Goal: Task Accomplishment & Management: Complete application form

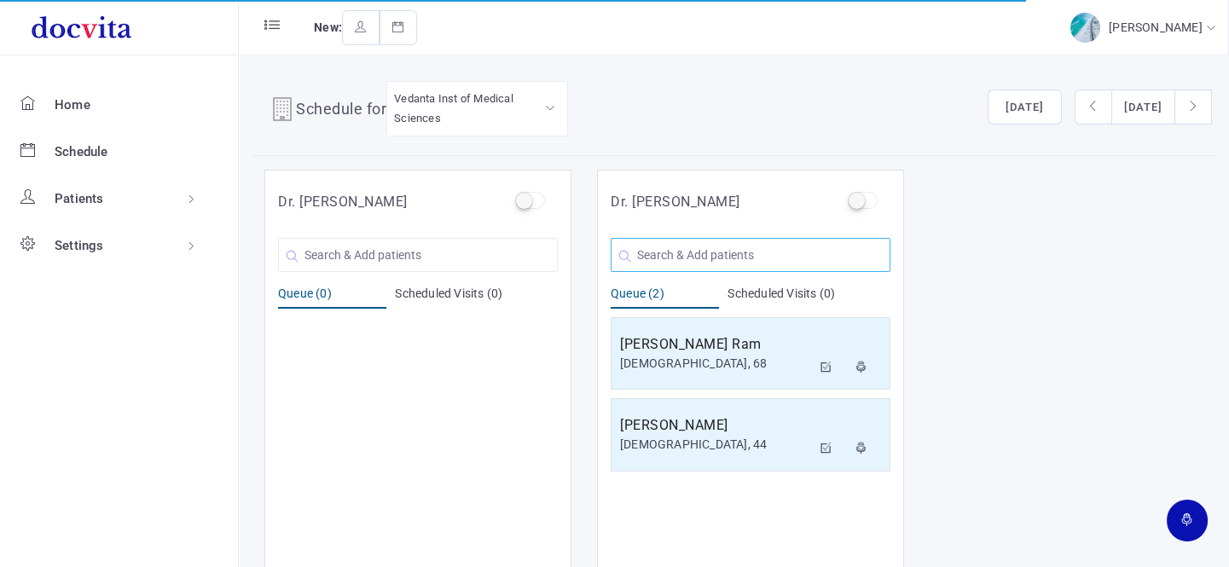
click at [705, 256] on input "text" at bounding box center [751, 255] width 280 height 34
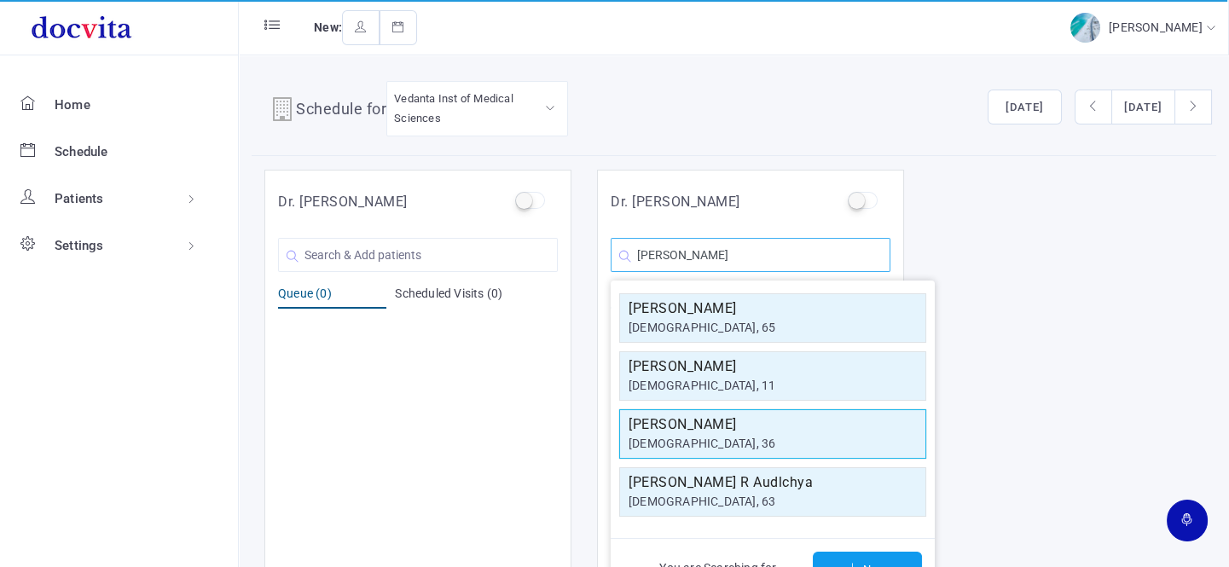
type input "[PERSON_NAME]"
click at [732, 435] on div "[DEMOGRAPHIC_DATA], 36" at bounding box center [772, 444] width 288 height 18
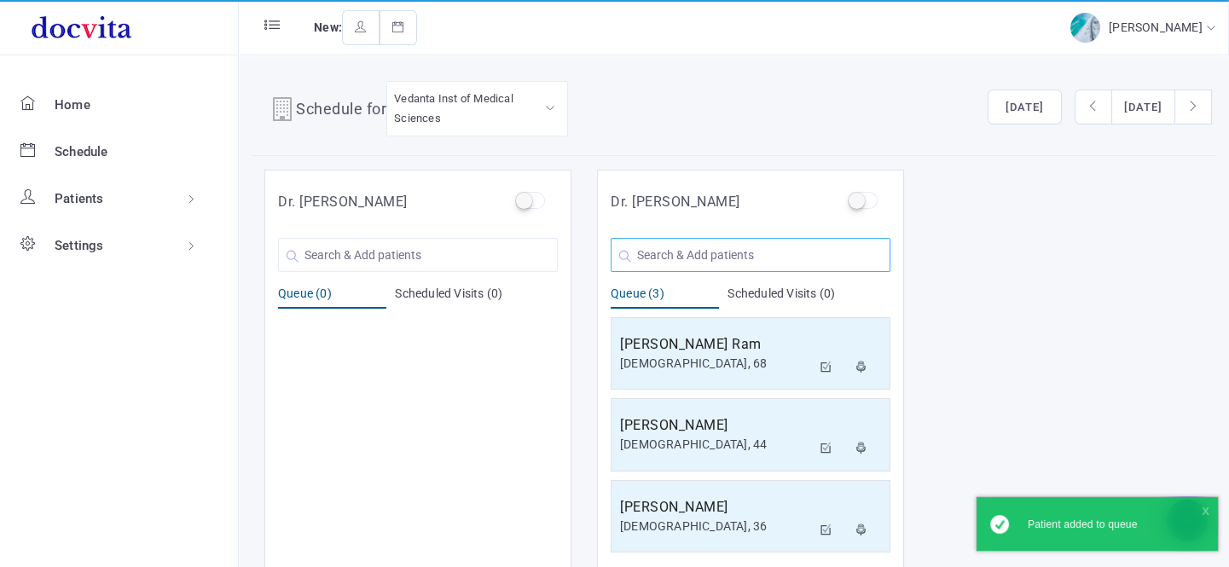
click at [711, 258] on input "text" at bounding box center [751, 255] width 280 height 34
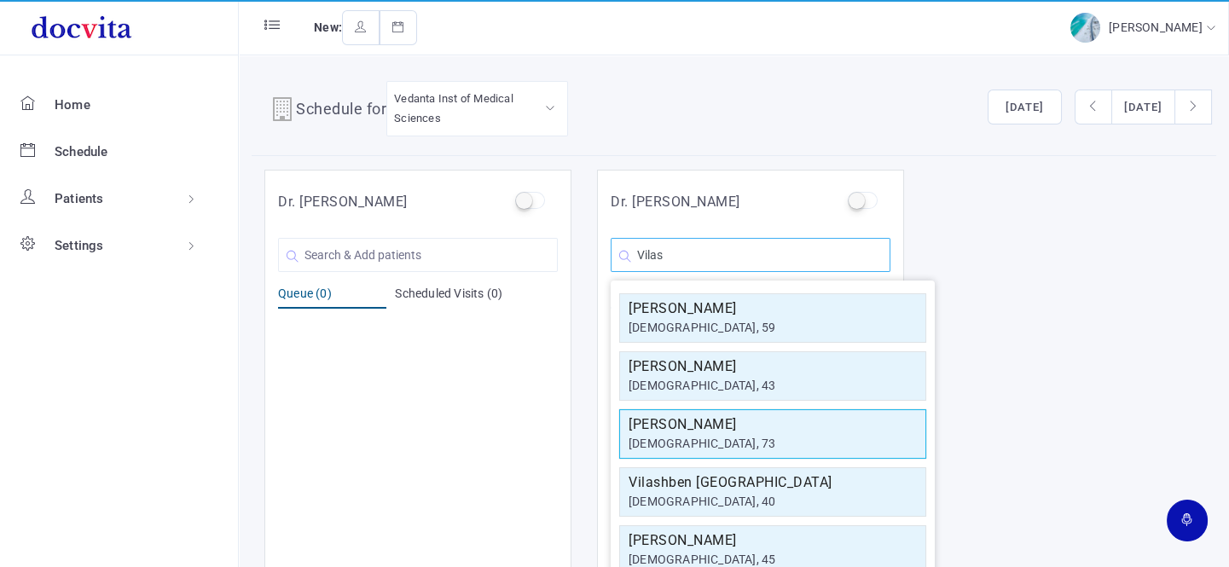
type input "Vilas"
click at [754, 420] on h5 "[PERSON_NAME]" at bounding box center [772, 424] width 288 height 20
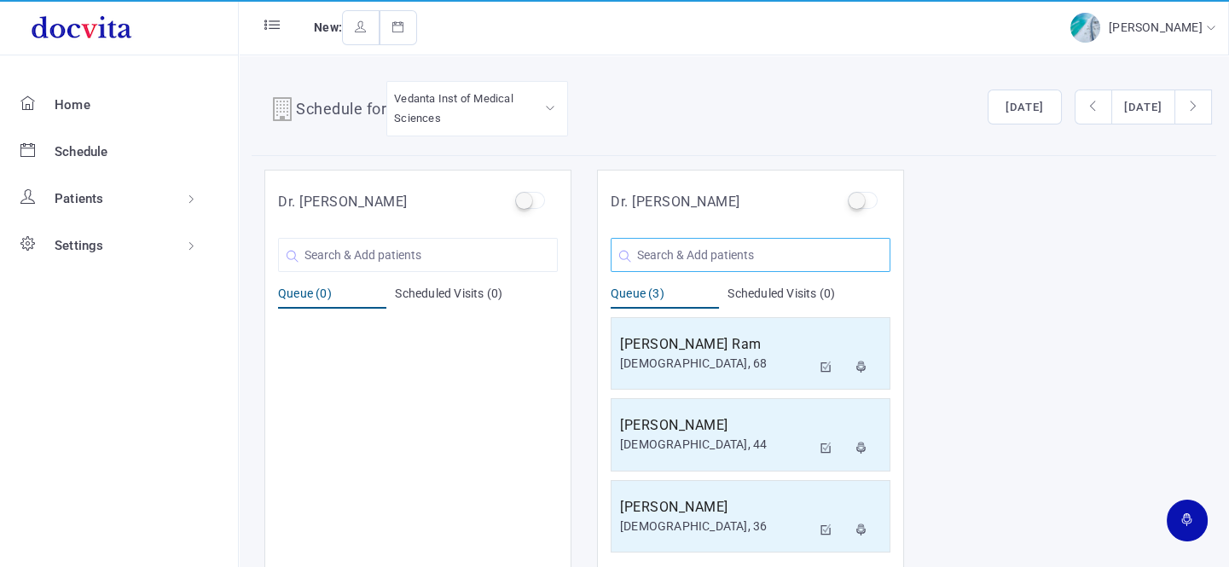
click at [738, 256] on input "text" at bounding box center [751, 255] width 280 height 34
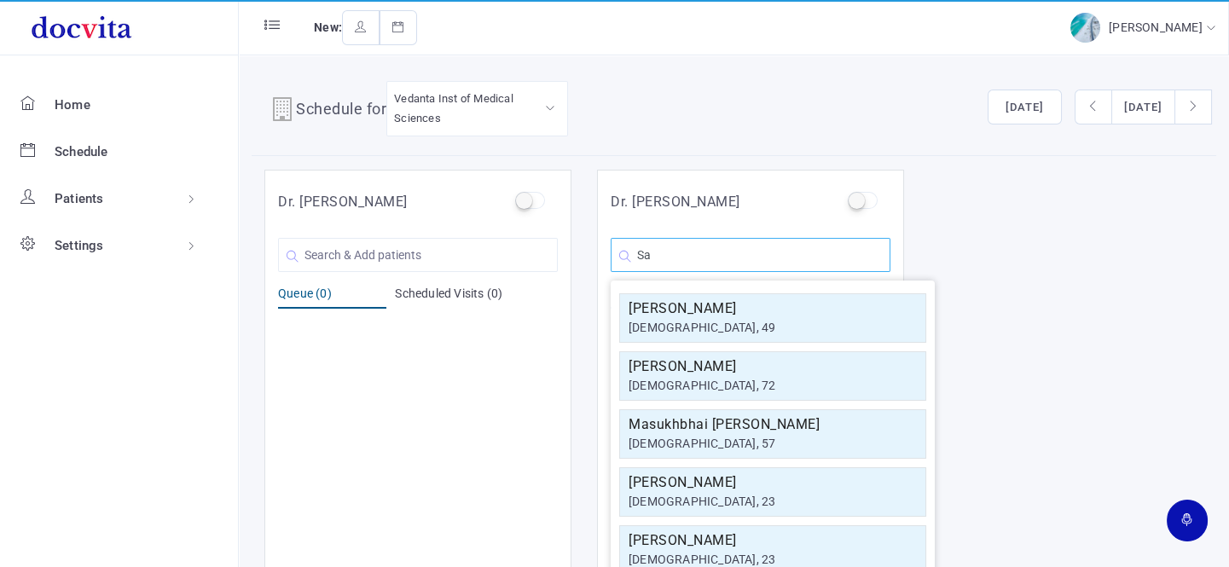
type input "S"
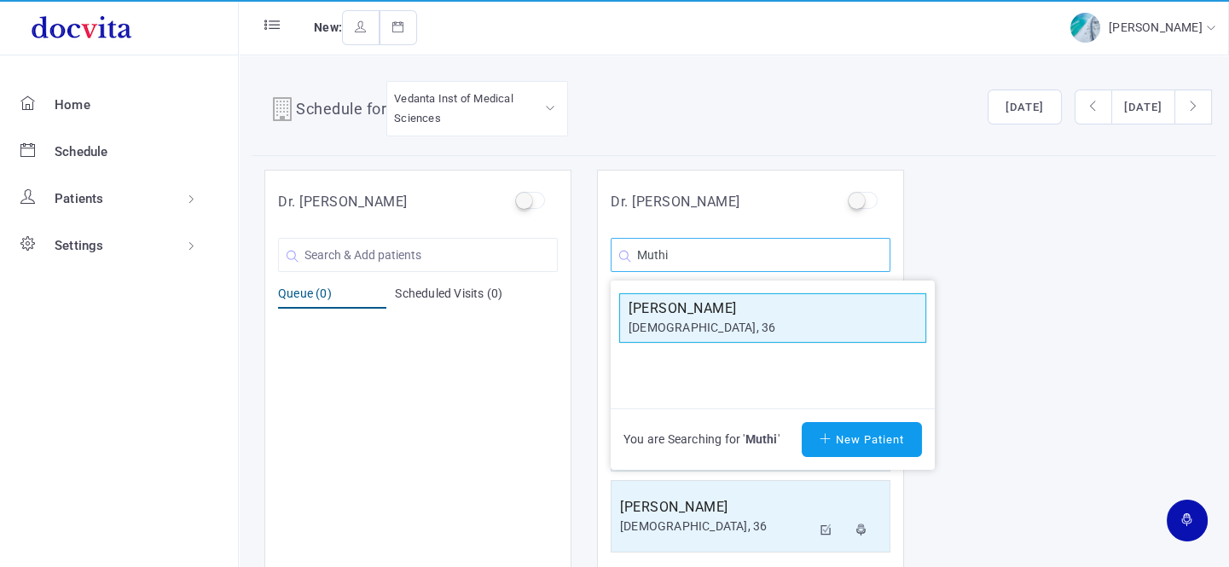
type input "Muthi"
click at [750, 302] on h5 "[PERSON_NAME]" at bounding box center [772, 308] width 288 height 20
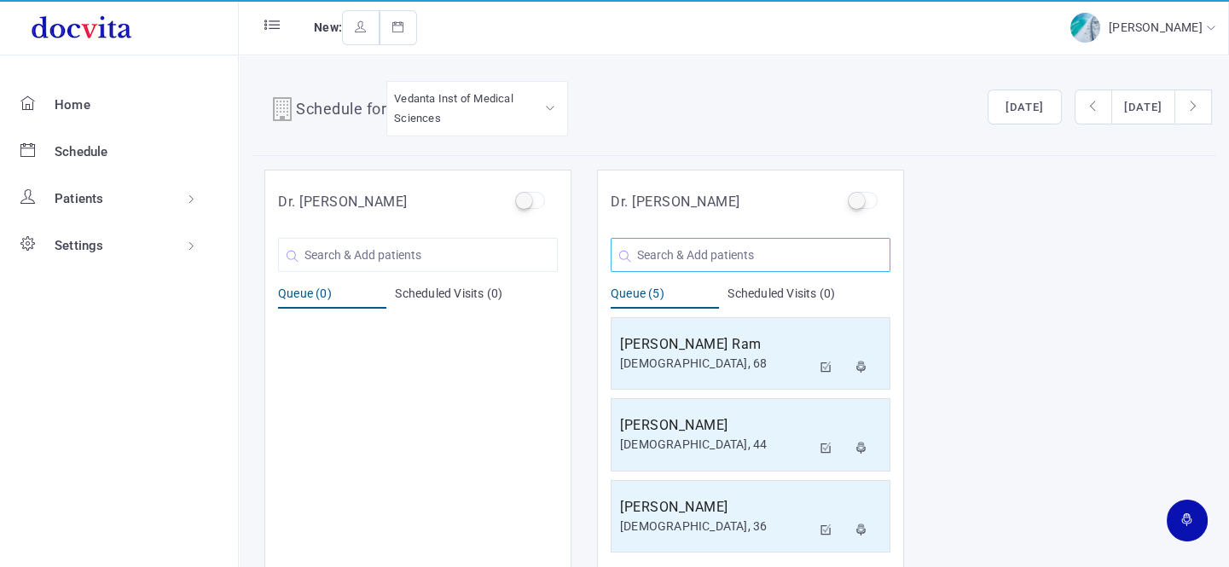
click at [715, 256] on input "text" at bounding box center [751, 255] width 280 height 34
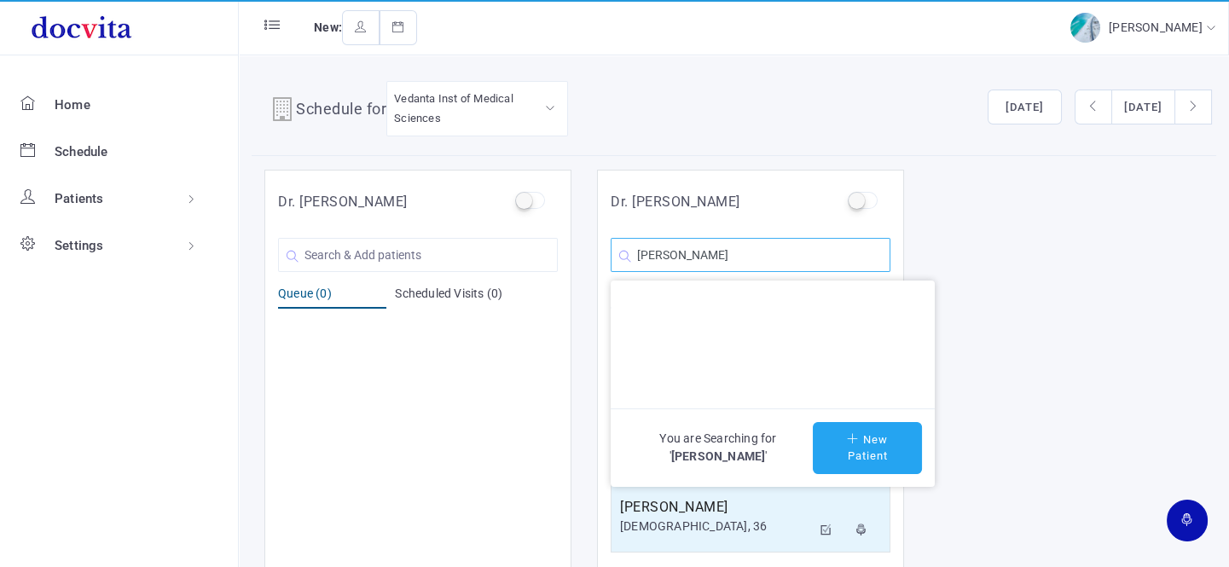
type input "[PERSON_NAME]"
click at [858, 444] on button "New Patient" at bounding box center [867, 448] width 109 height 52
type input "[PERSON_NAME]"
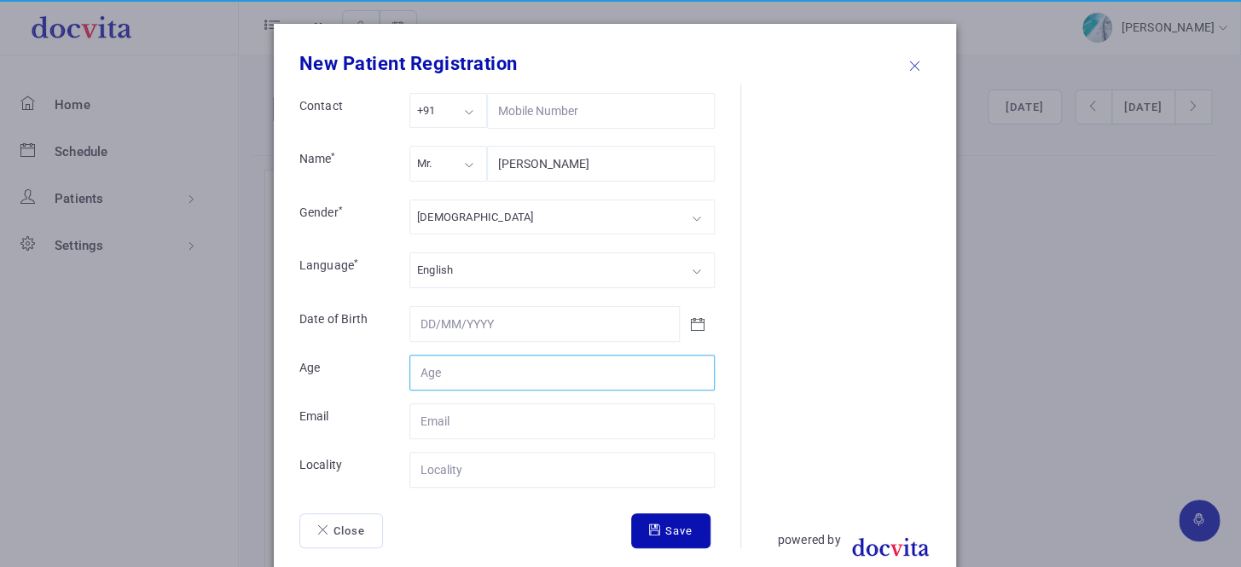
click at [478, 371] on input "Contact" at bounding box center [561, 373] width 305 height 36
type input "28"
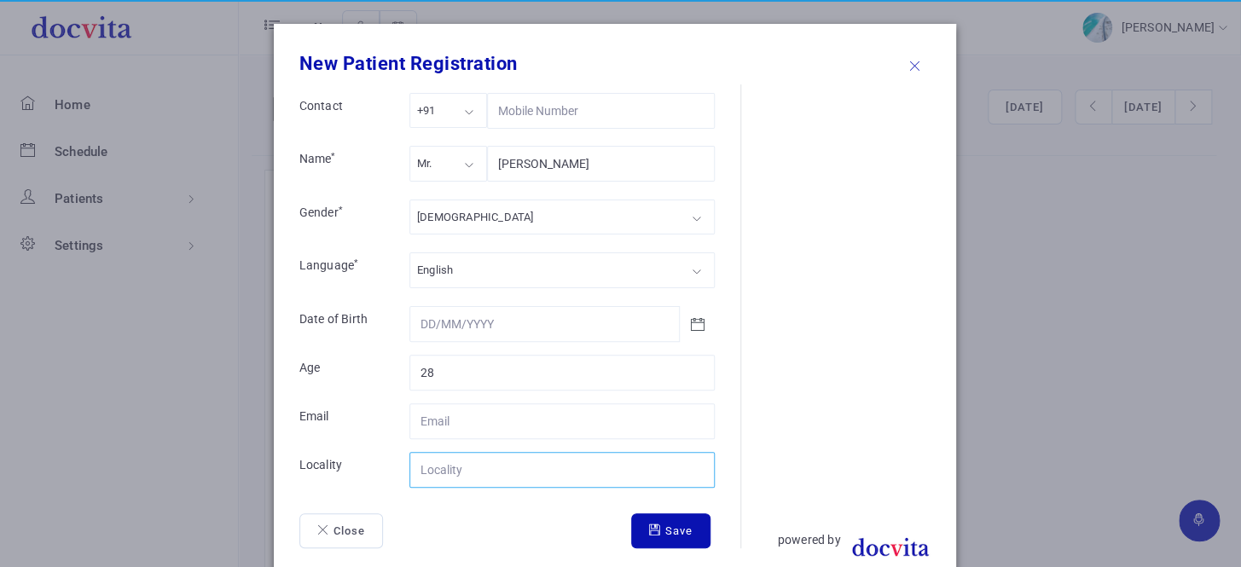
click at [467, 470] on input "Contact" at bounding box center [561, 470] width 305 height 36
type input "[GEOGRAPHIC_DATA]"
click at [676, 526] on button "Save" at bounding box center [670, 531] width 79 height 36
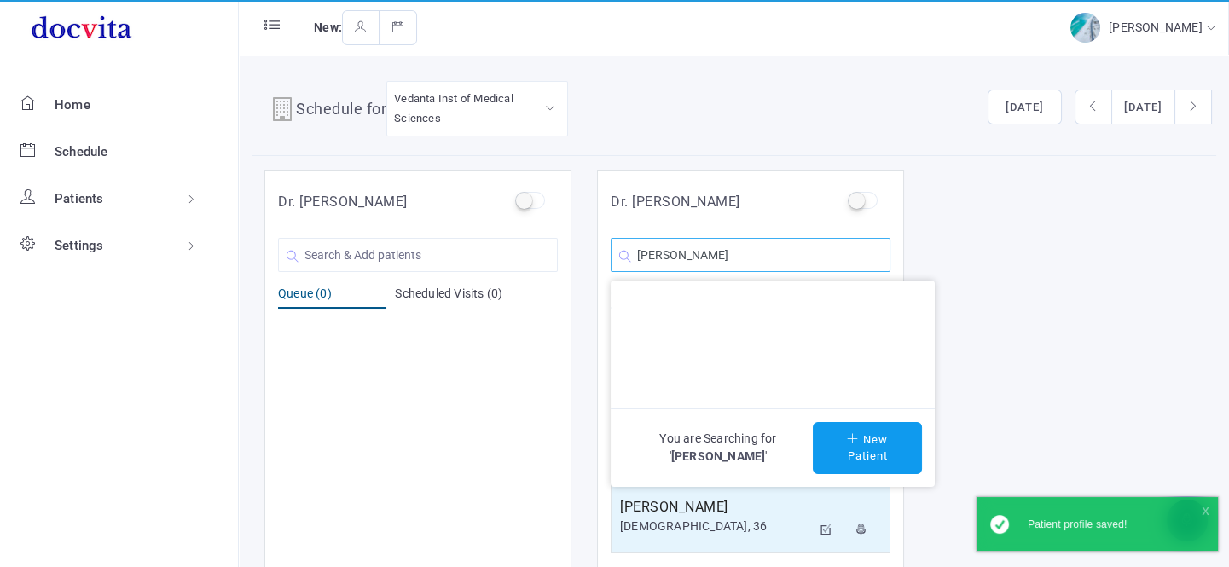
click at [799, 263] on input "[PERSON_NAME]" at bounding box center [751, 255] width 280 height 34
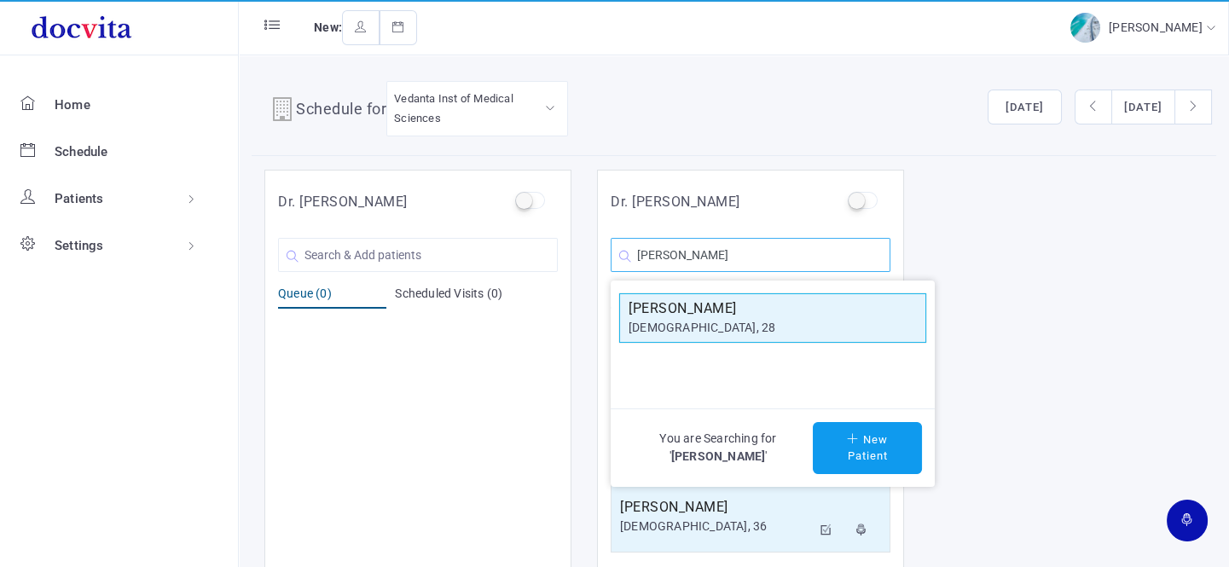
type input "[PERSON_NAME]"
click at [757, 306] on h5 "[PERSON_NAME]" at bounding box center [772, 308] width 288 height 20
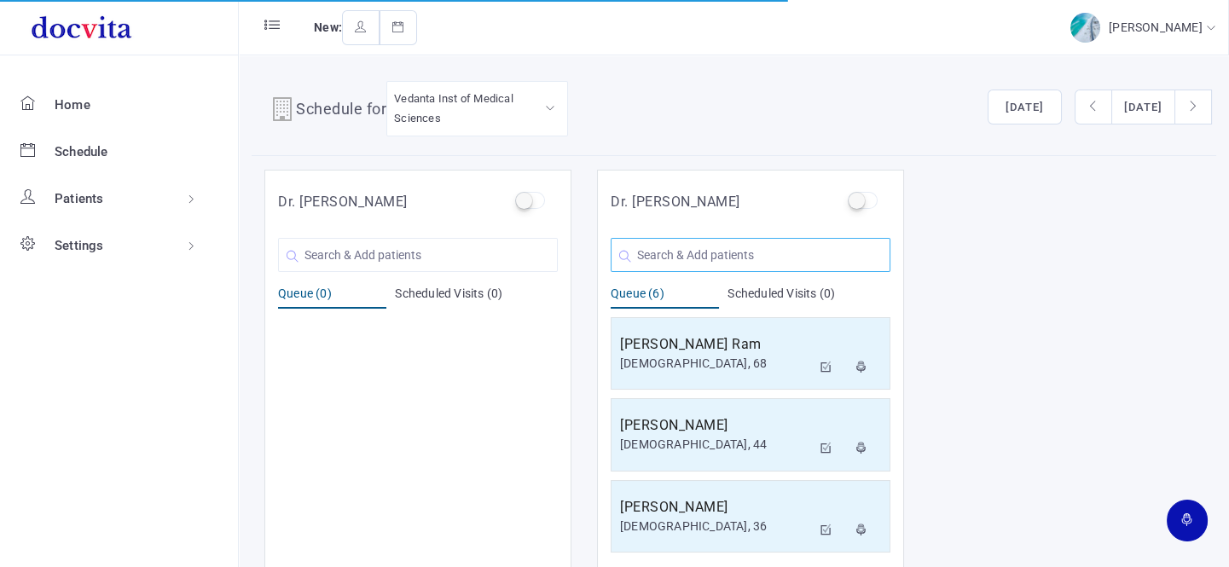
click at [699, 254] on input "text" at bounding box center [751, 255] width 280 height 34
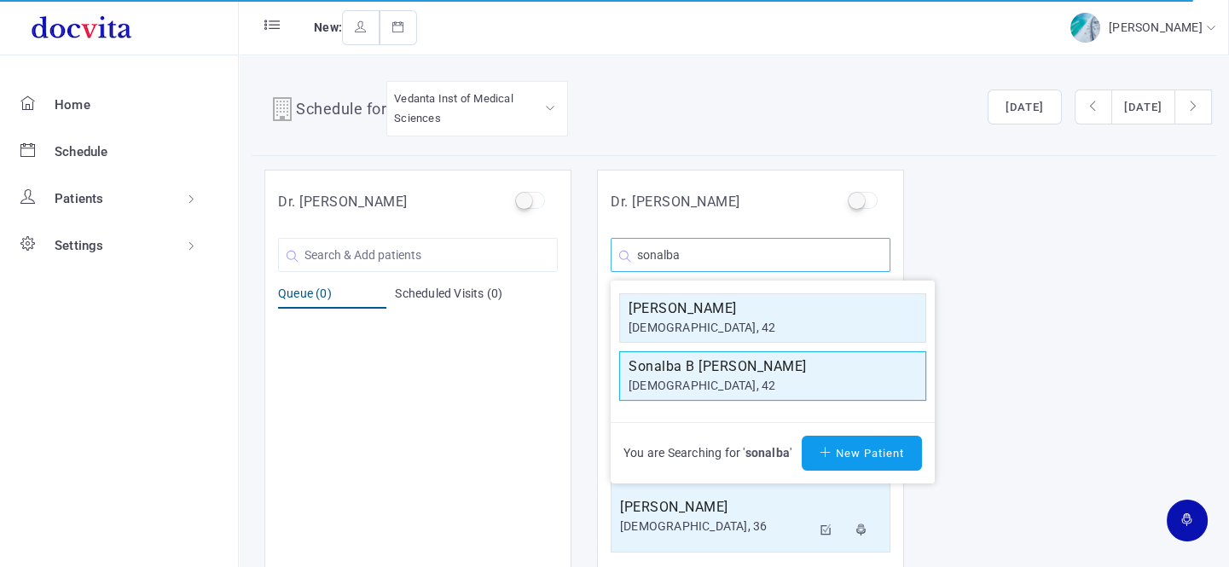
type input "sonalba"
click at [714, 365] on h5 "Sonalba B [PERSON_NAME]" at bounding box center [772, 366] width 288 height 20
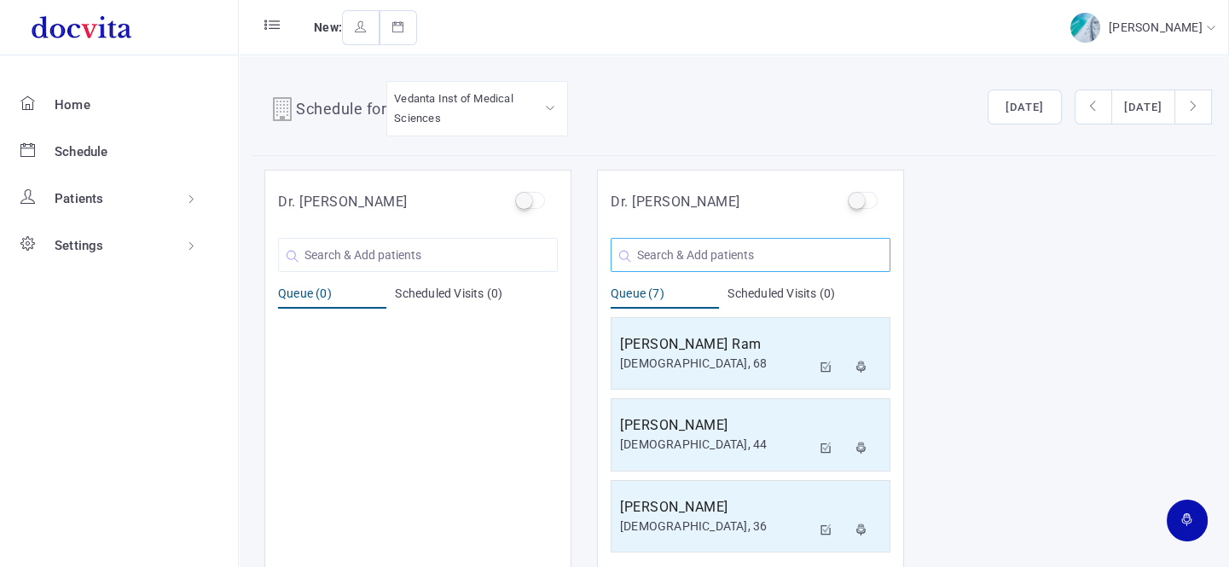
click at [752, 255] on input "text" at bounding box center [751, 255] width 280 height 34
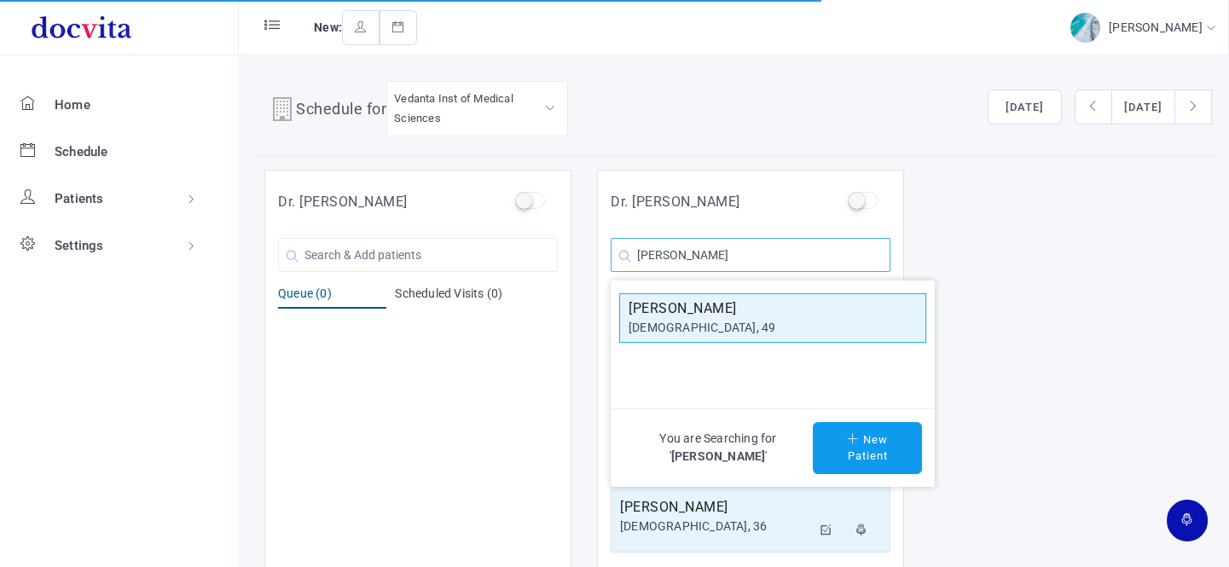
type input "[PERSON_NAME]"
click at [738, 315] on h5 "[PERSON_NAME]" at bounding box center [772, 308] width 288 height 20
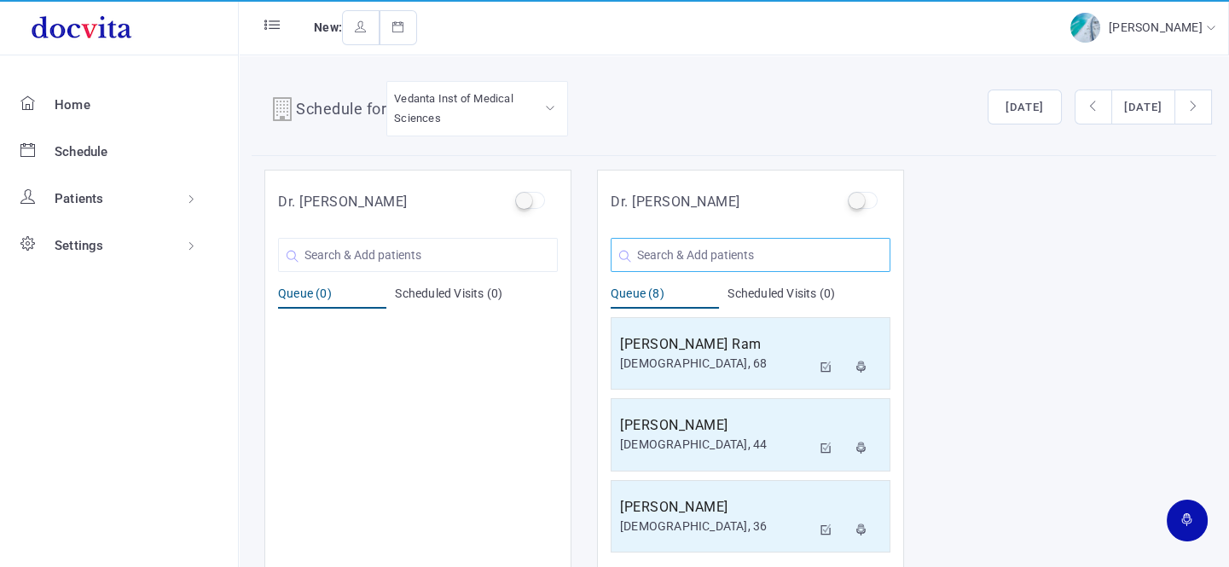
click at [700, 255] on input "text" at bounding box center [751, 255] width 280 height 34
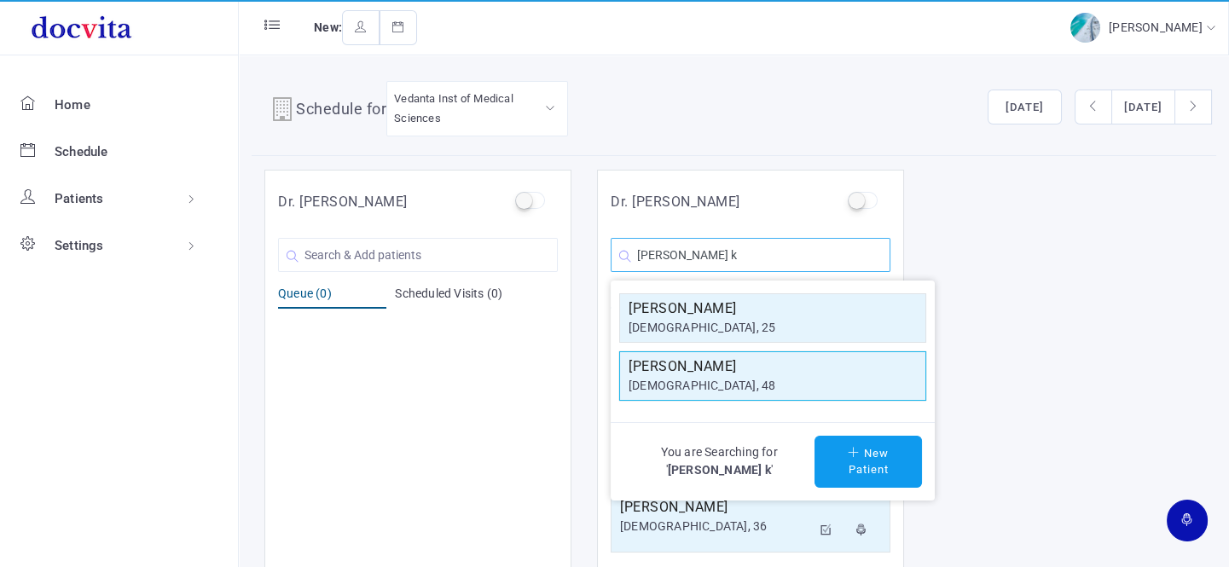
type input "[PERSON_NAME] k"
click at [697, 381] on div "[DEMOGRAPHIC_DATA], 48" at bounding box center [772, 386] width 288 height 18
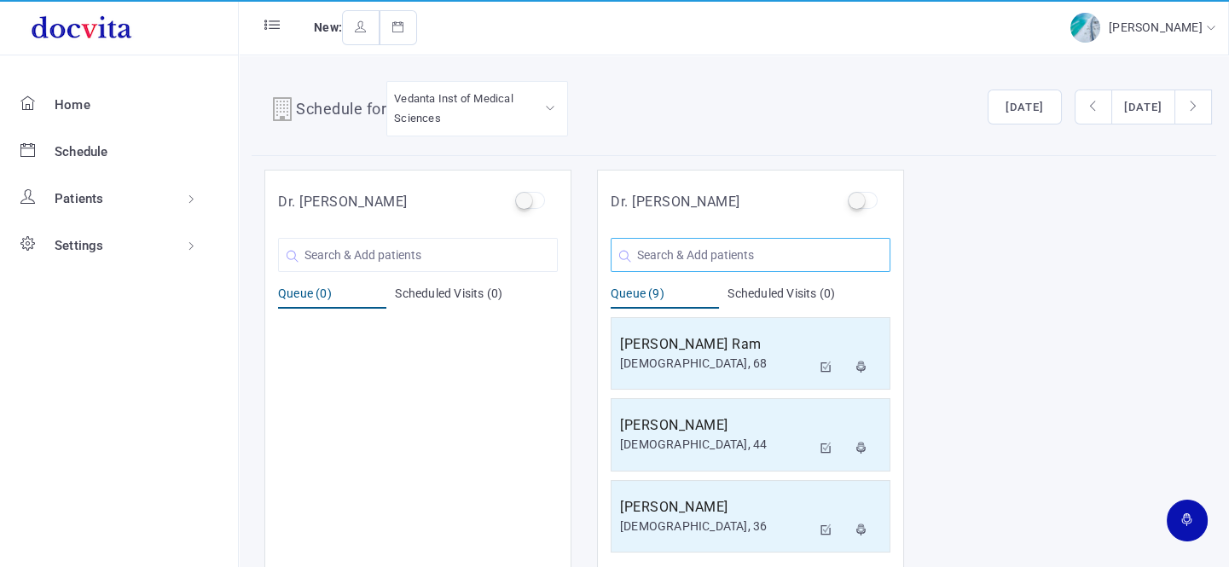
click at [716, 248] on input "text" at bounding box center [751, 255] width 280 height 34
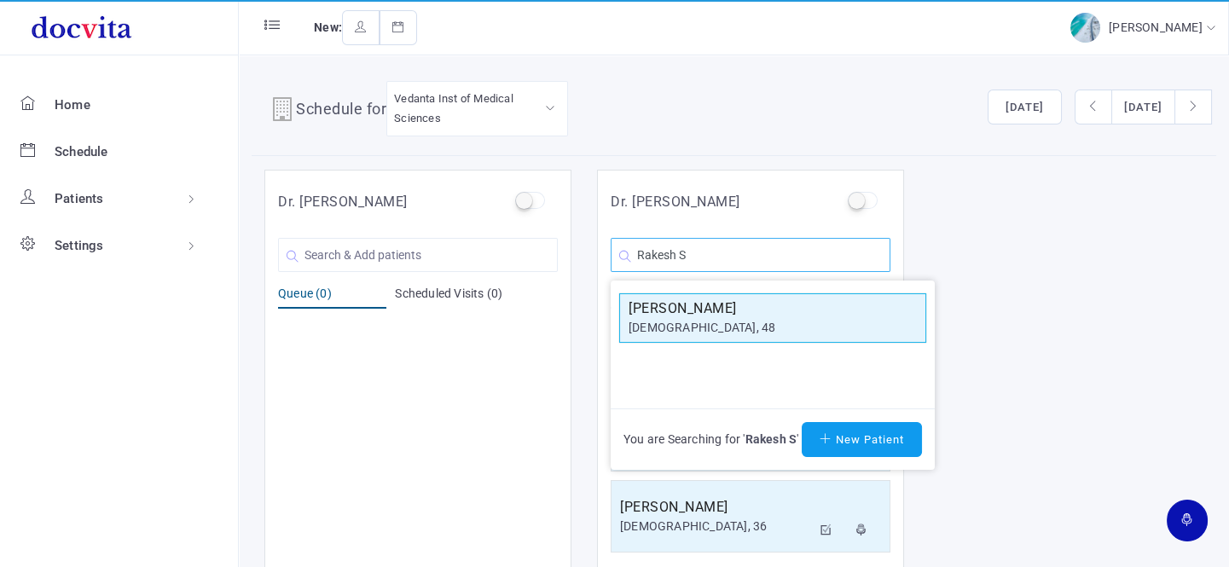
type input "Rakesh S"
click at [726, 325] on div "[DEMOGRAPHIC_DATA], 48" at bounding box center [772, 328] width 288 height 18
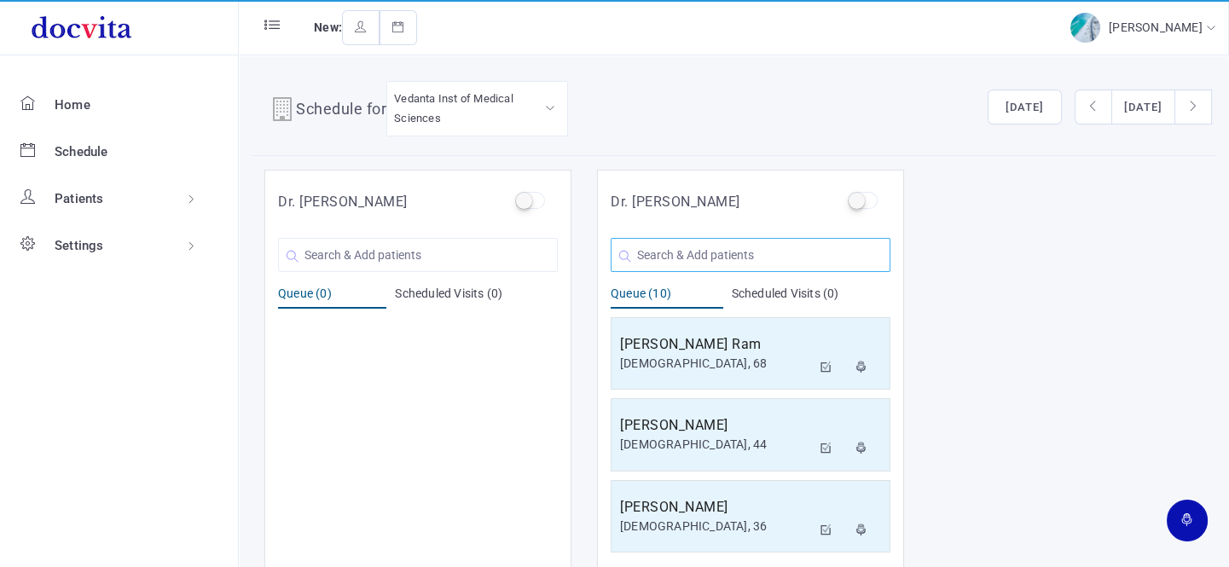
click at [730, 264] on input "text" at bounding box center [751, 255] width 280 height 34
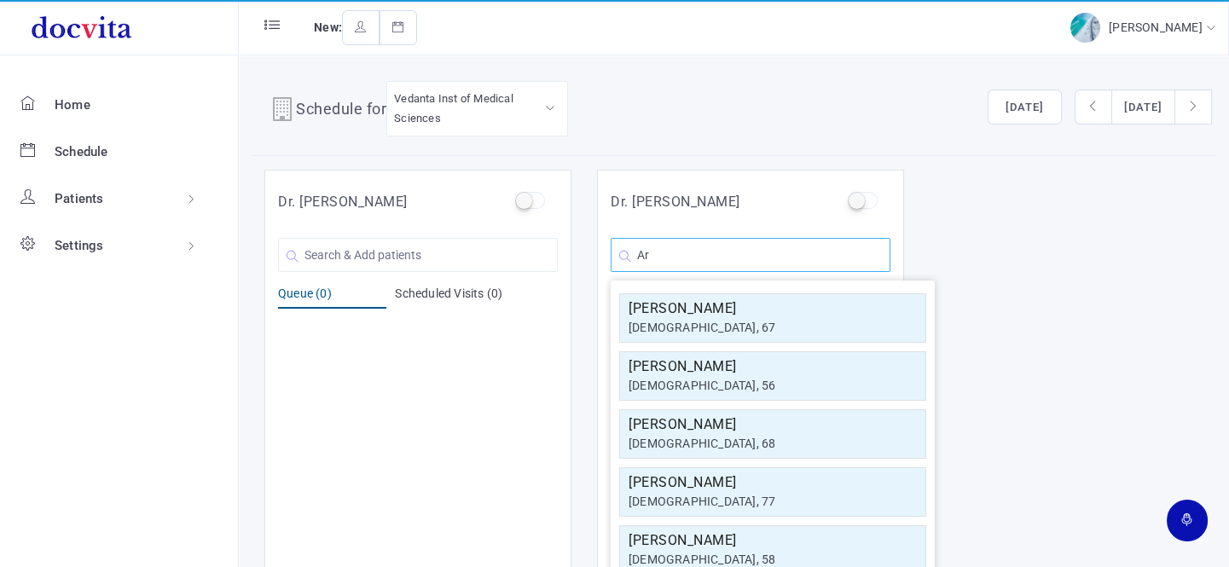
type input "A"
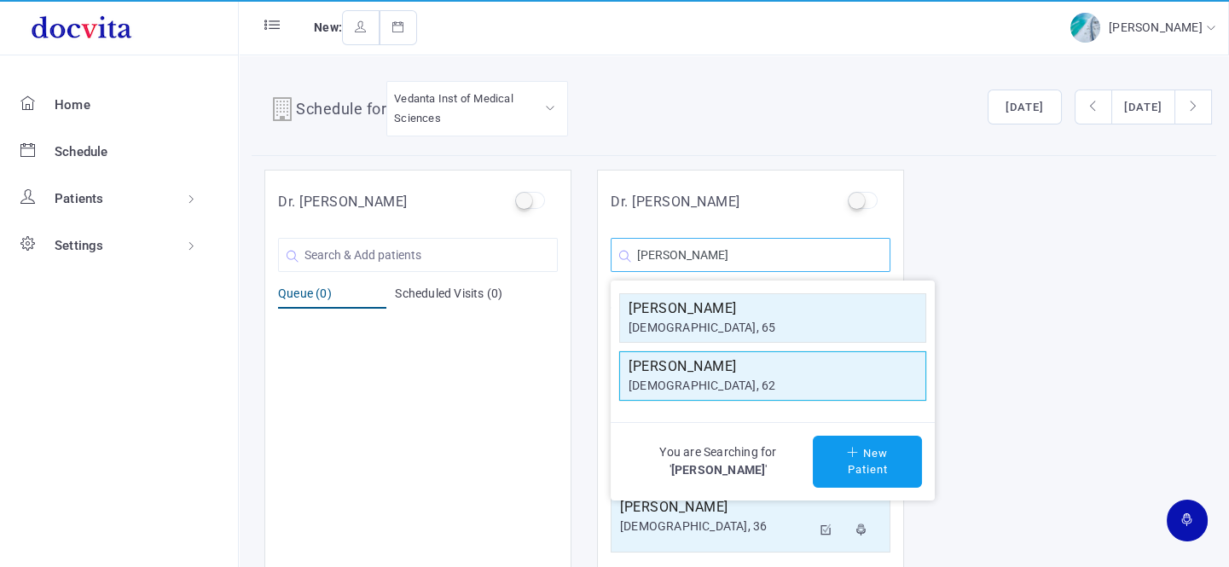
type input "[PERSON_NAME]"
click at [671, 373] on h5 "[PERSON_NAME]" at bounding box center [772, 366] width 288 height 20
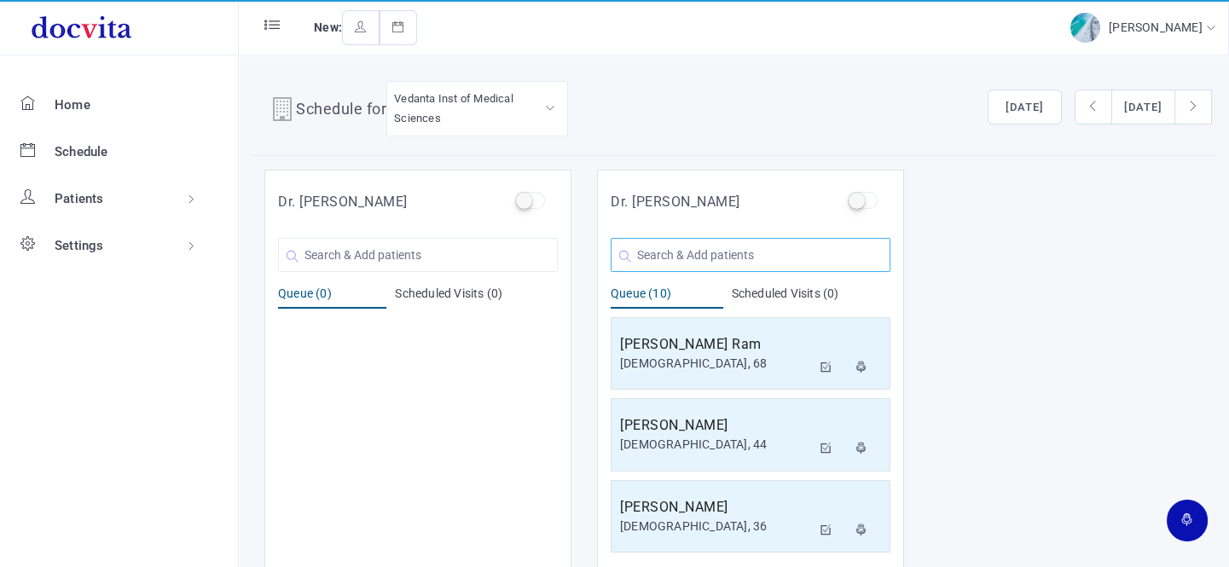
click at [695, 255] on input "text" at bounding box center [751, 255] width 280 height 34
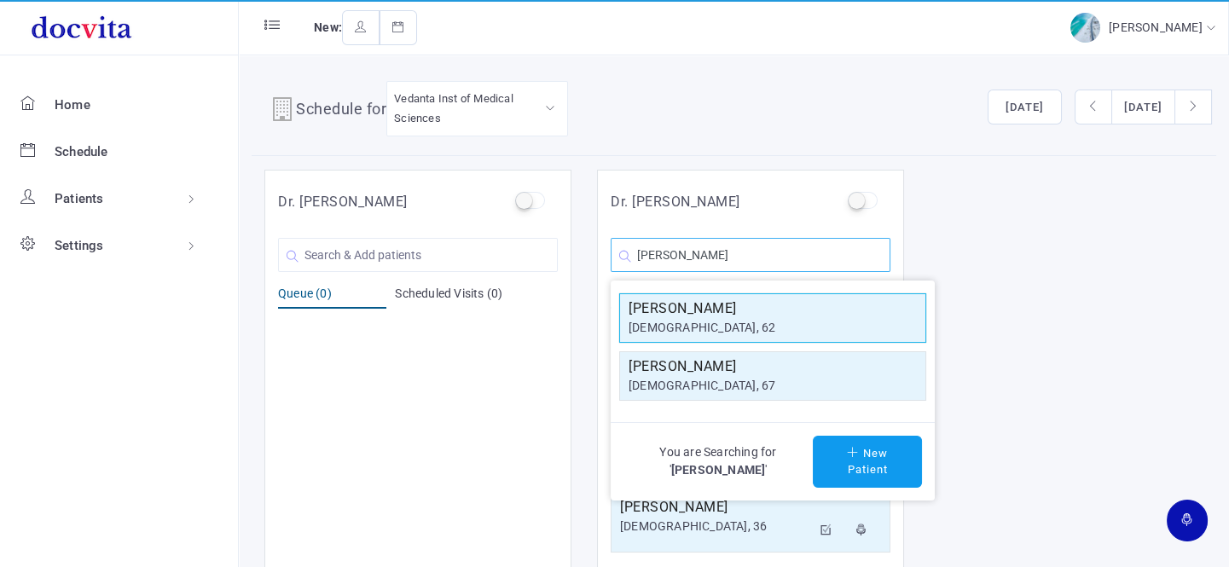
type input "[PERSON_NAME]"
click at [716, 319] on div "[DEMOGRAPHIC_DATA], 62" at bounding box center [772, 328] width 288 height 18
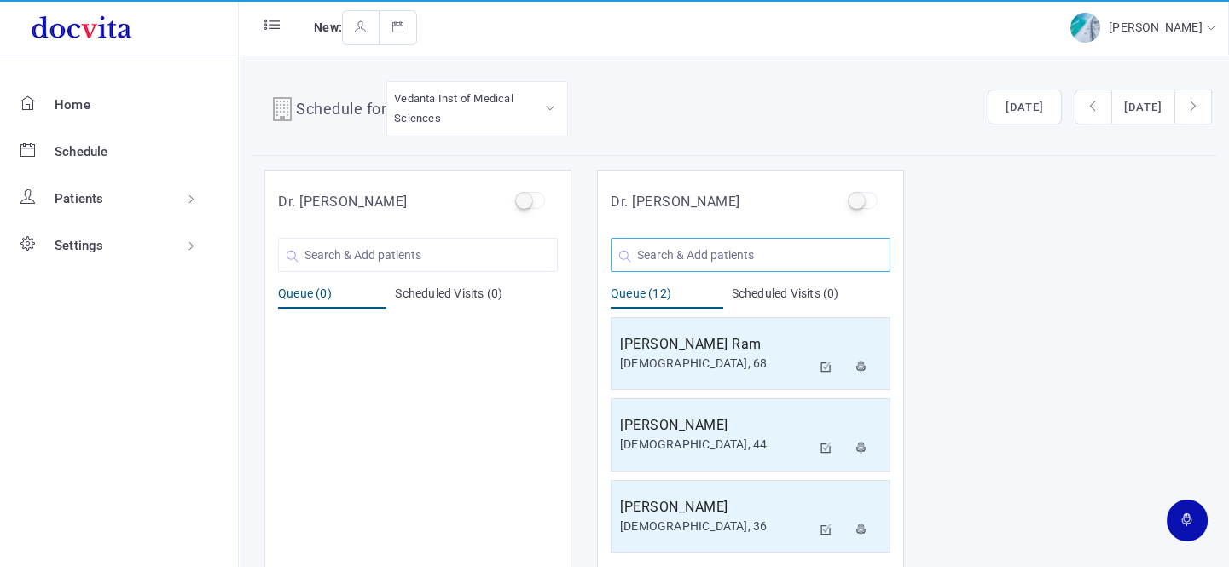
click at [703, 251] on input "text" at bounding box center [751, 255] width 280 height 34
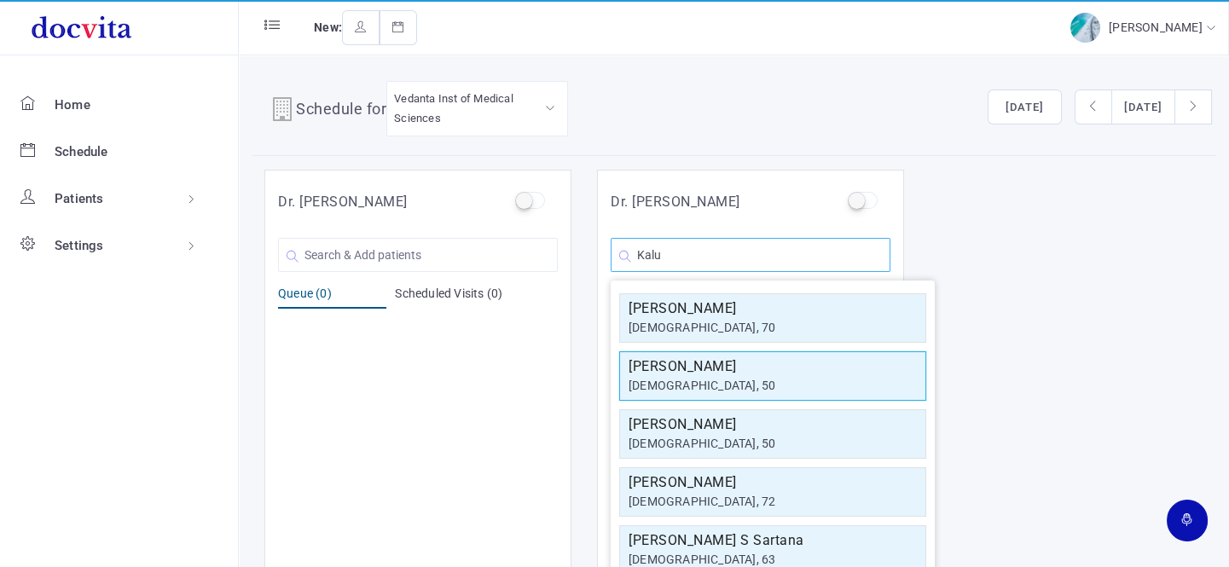
scroll to position [232, 0]
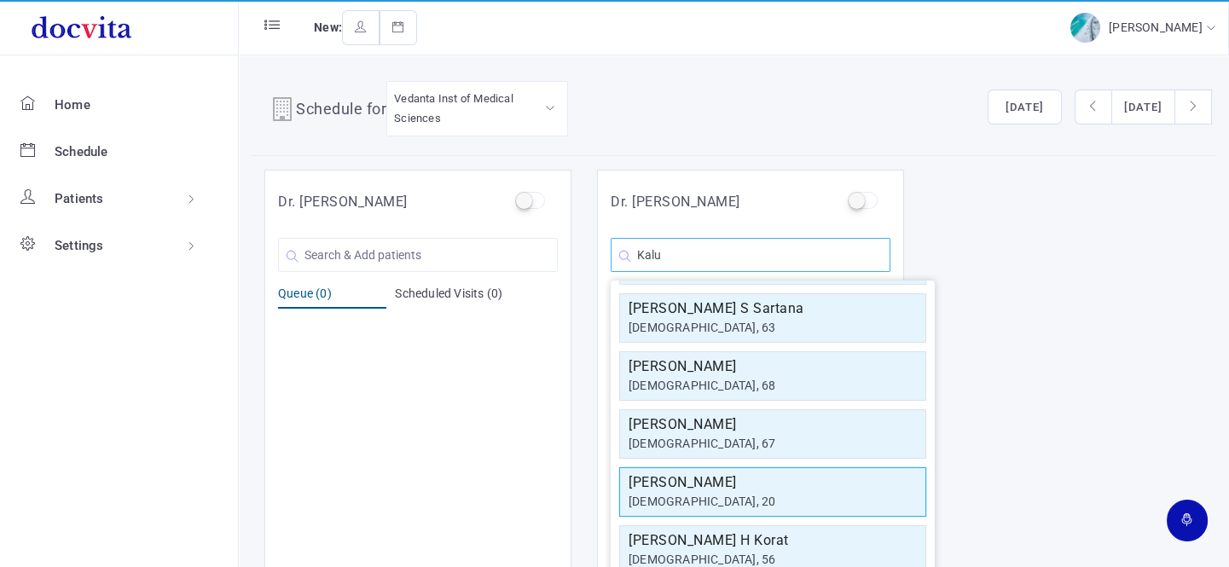
type input "Kalu"
drag, startPoint x: 741, startPoint y: 491, endPoint x: 750, endPoint y: 471, distance: 22.2
click at [740, 493] on div "[DEMOGRAPHIC_DATA], 20" at bounding box center [772, 502] width 288 height 18
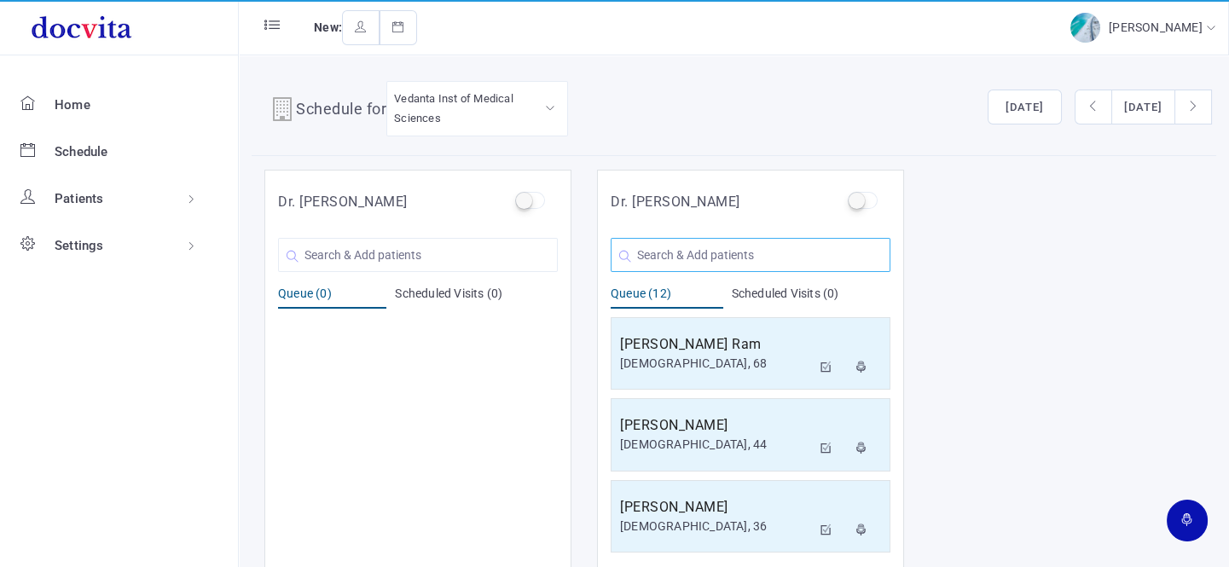
click at [676, 253] on input "text" at bounding box center [751, 255] width 280 height 34
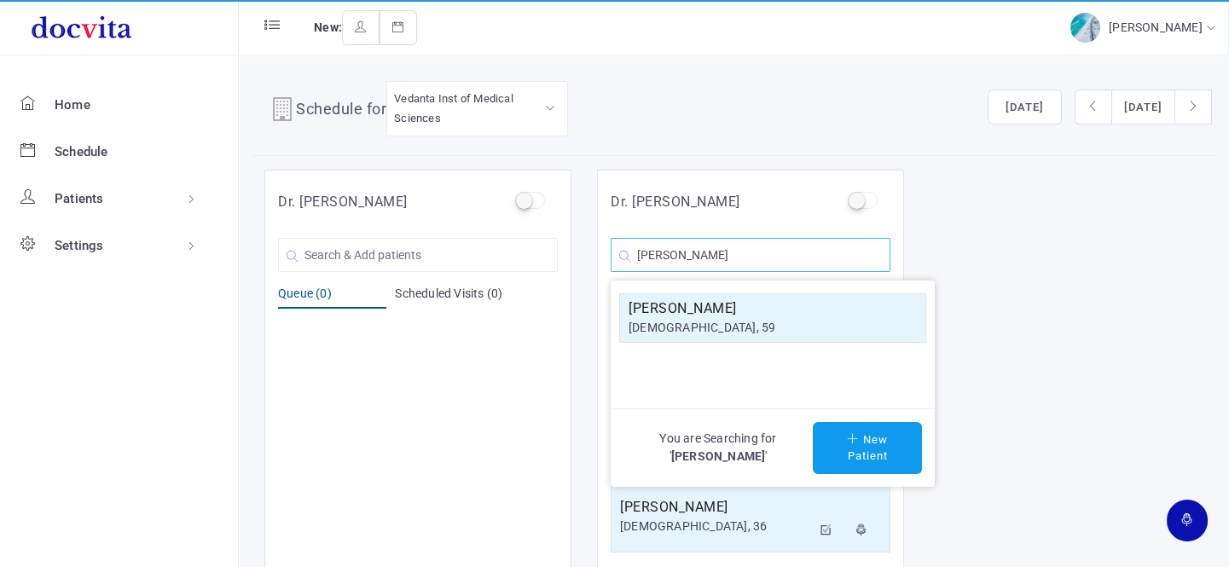
scroll to position [0, 0]
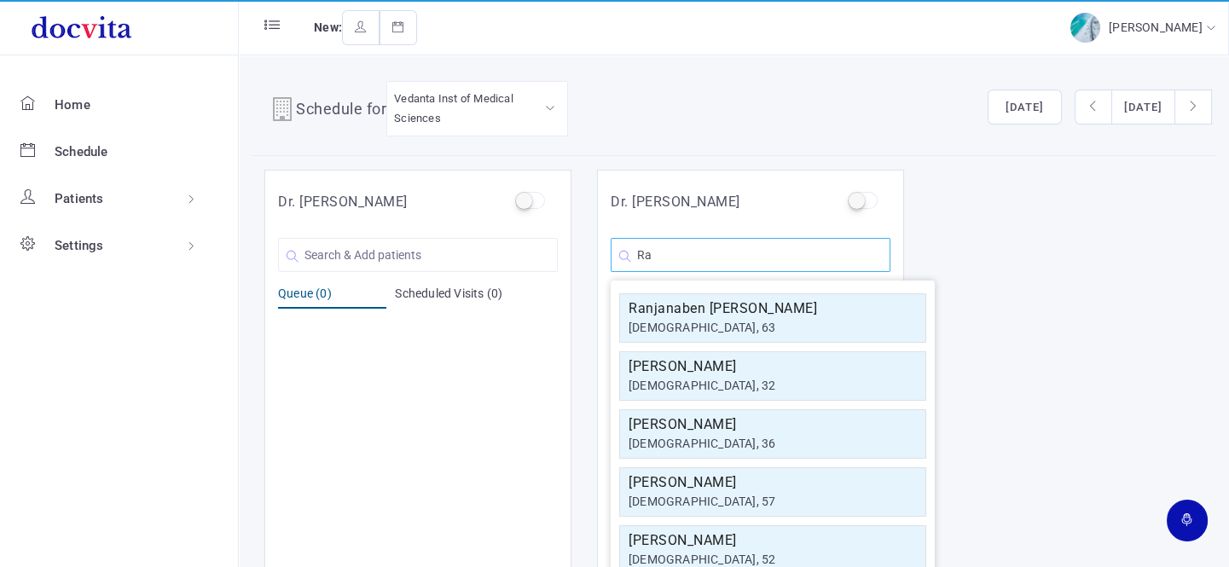
type input "R"
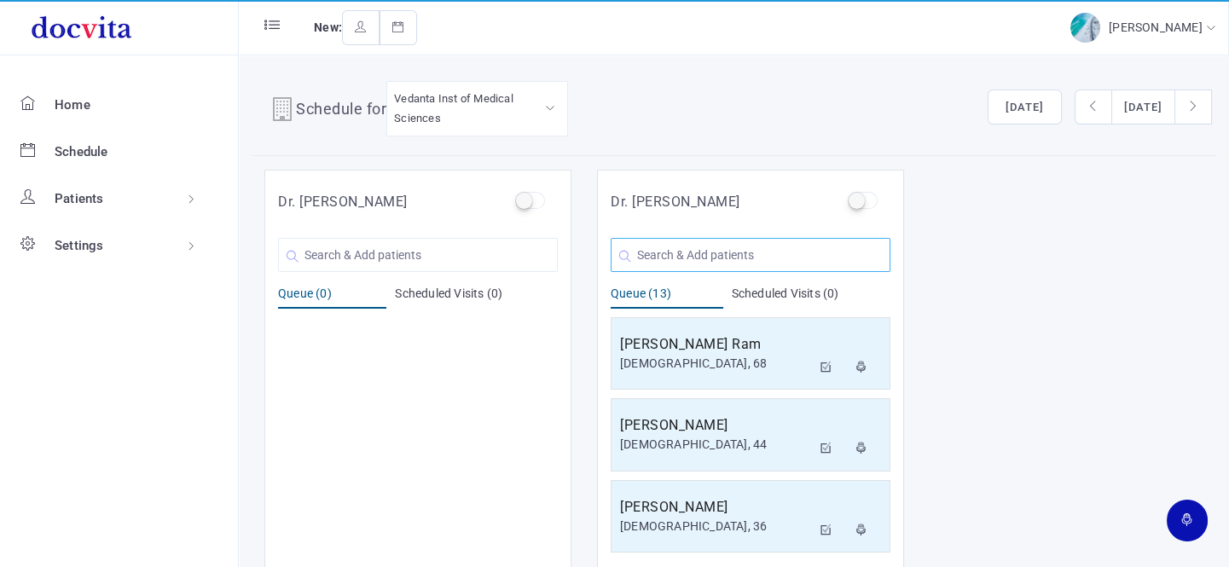
click at [712, 258] on input "text" at bounding box center [751, 255] width 280 height 34
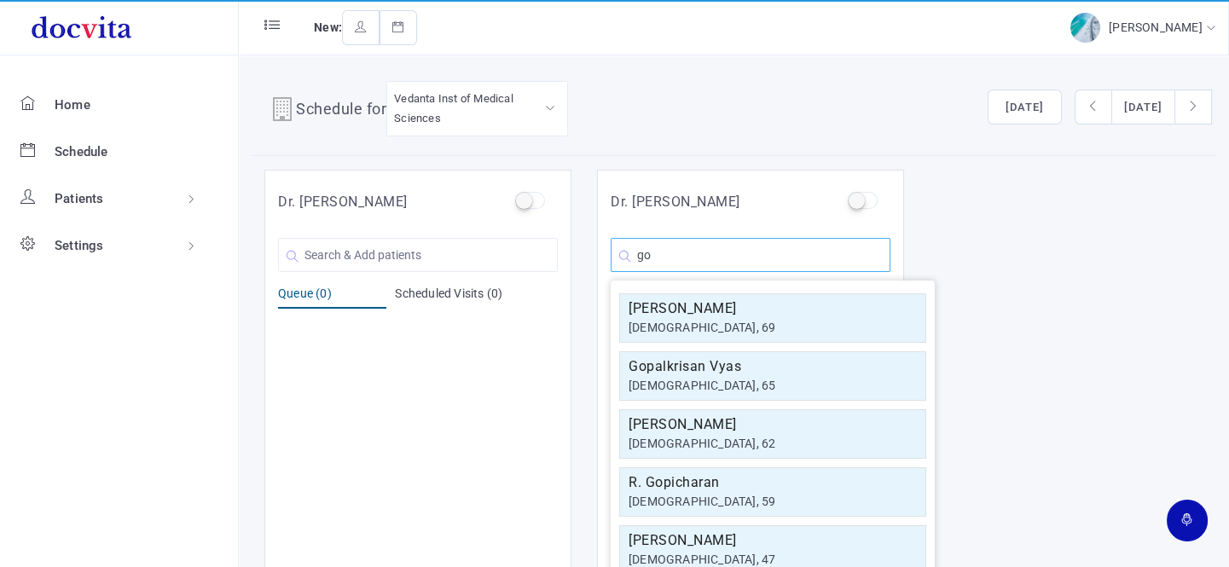
type input "g"
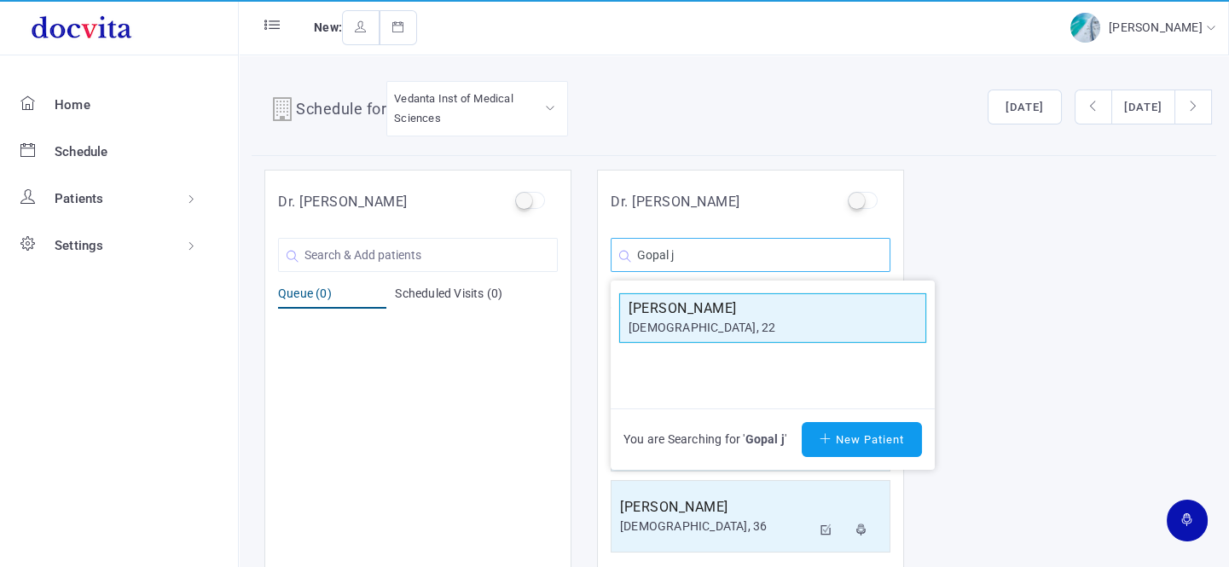
type input "Gopal j"
click at [720, 324] on div "[DEMOGRAPHIC_DATA], 22" at bounding box center [772, 328] width 288 height 18
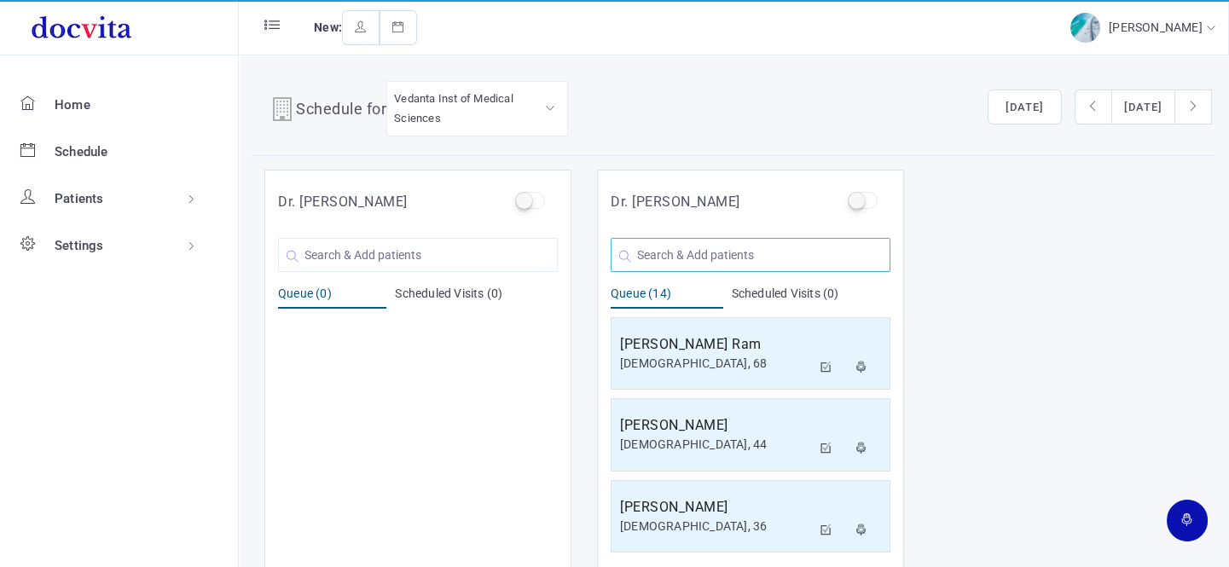
click at [699, 244] on input "text" at bounding box center [751, 255] width 280 height 34
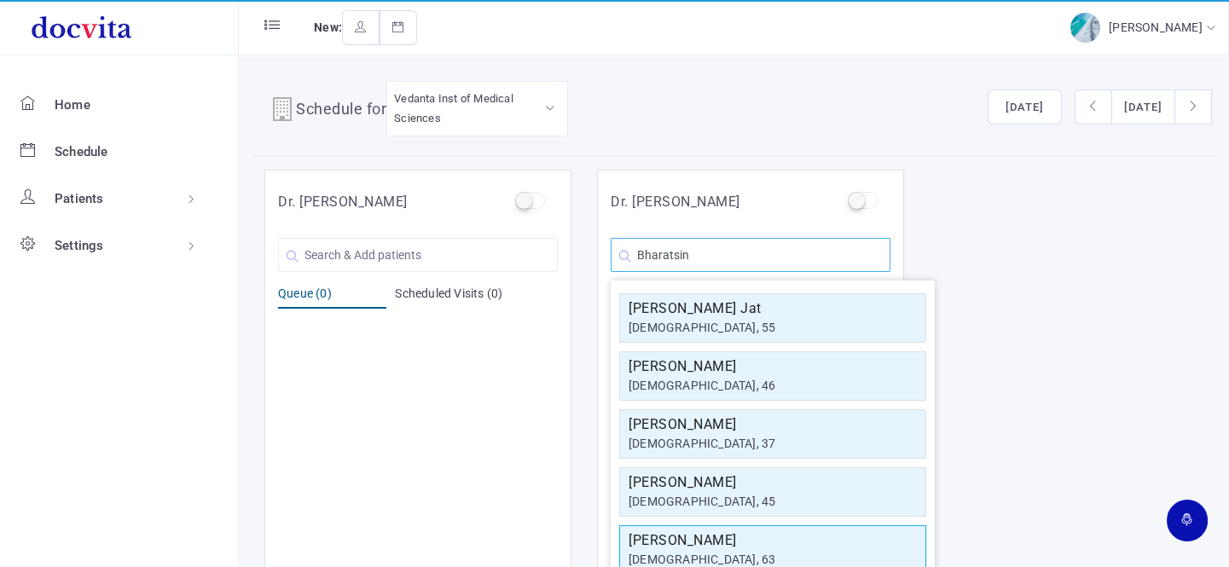
type input "Bharatsin"
click at [668, 538] on h5 "[PERSON_NAME]" at bounding box center [772, 540] width 288 height 20
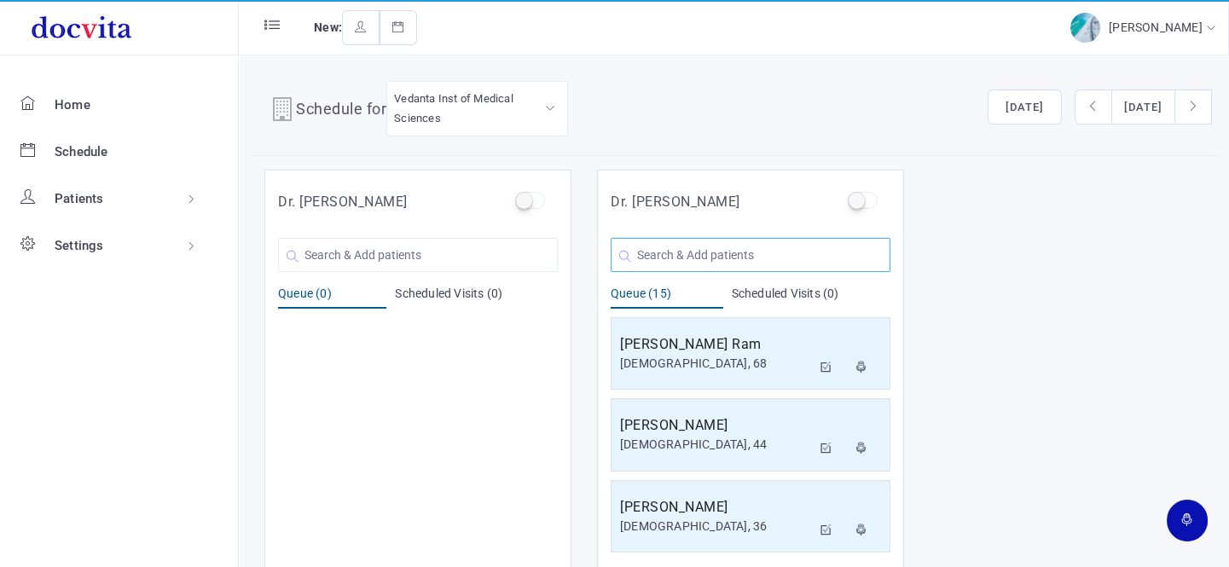
click at [683, 246] on input "text" at bounding box center [751, 255] width 280 height 34
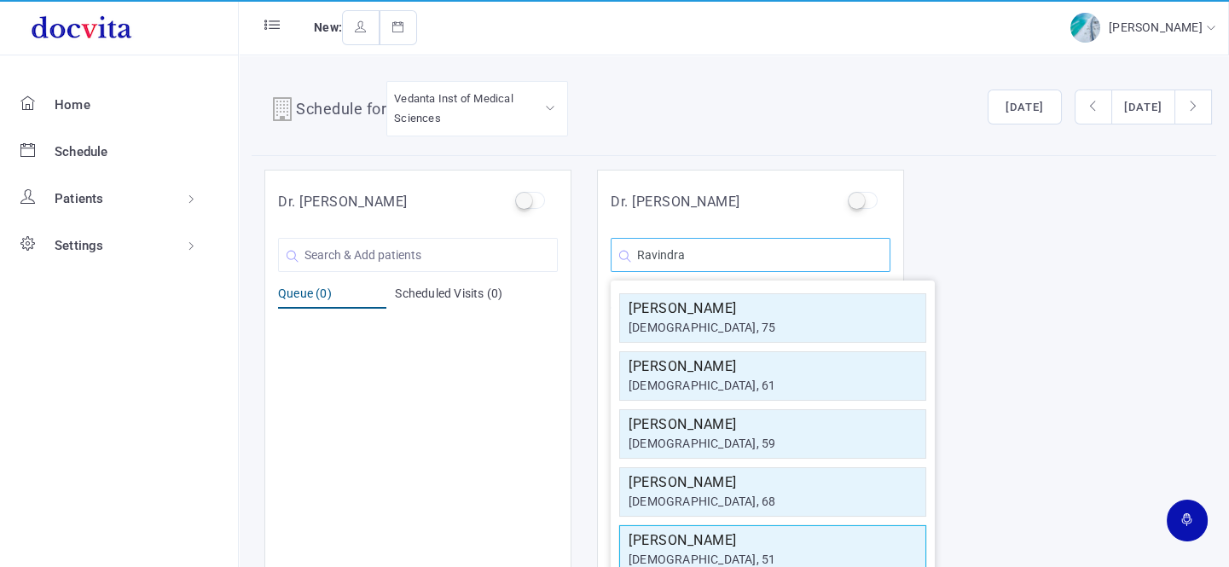
type input "Ravindra"
click at [729, 539] on h5 "[PERSON_NAME]" at bounding box center [772, 540] width 288 height 20
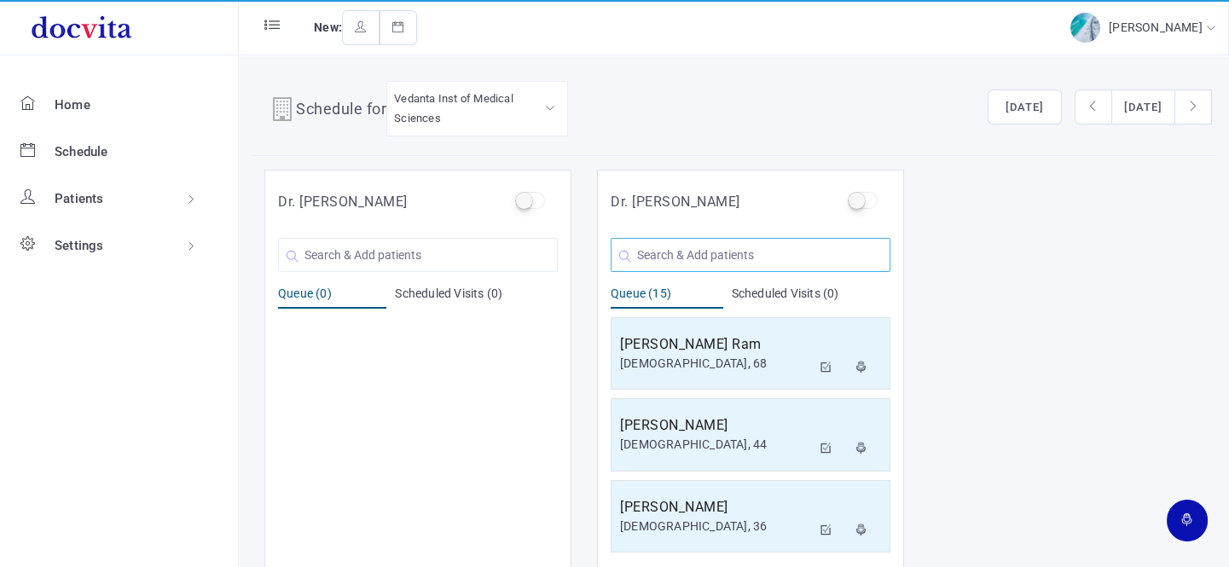
click at [704, 256] on input "text" at bounding box center [751, 255] width 280 height 34
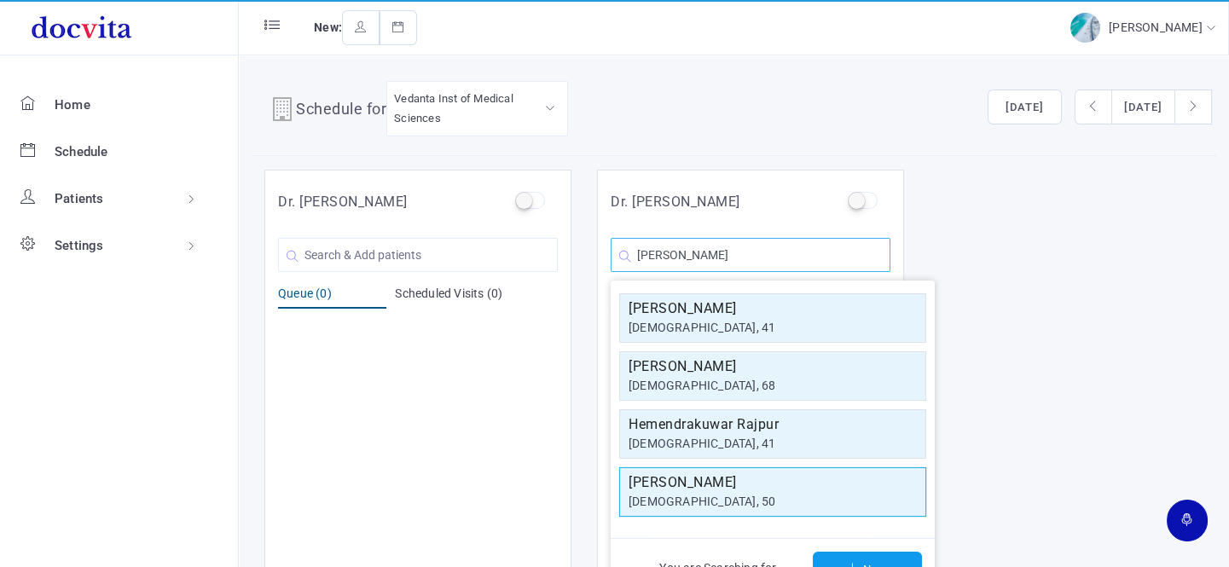
type input "[PERSON_NAME]"
click at [749, 490] on h5 "[PERSON_NAME]" at bounding box center [772, 482] width 288 height 20
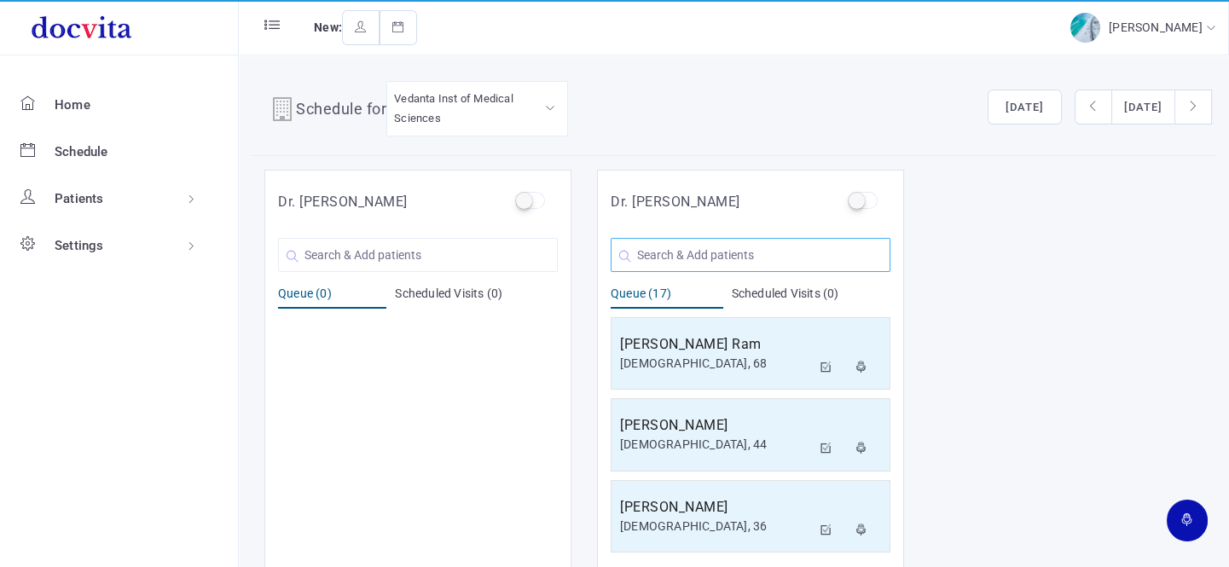
click at [709, 258] on input "text" at bounding box center [751, 255] width 280 height 34
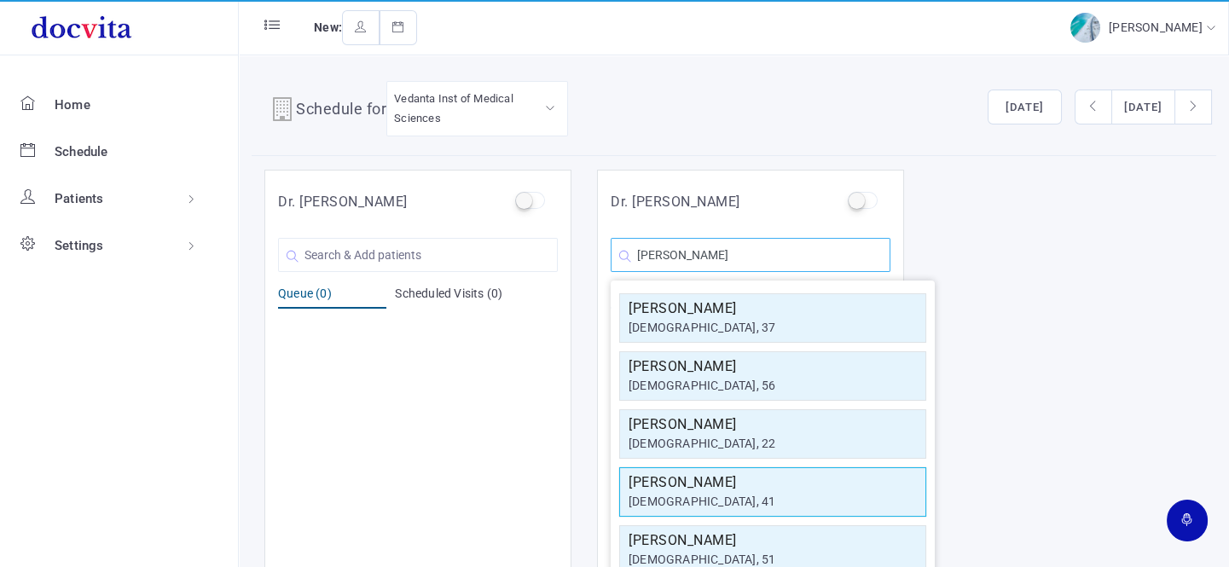
type input "[PERSON_NAME]"
click at [716, 498] on div "[DEMOGRAPHIC_DATA], 41" at bounding box center [772, 502] width 288 height 18
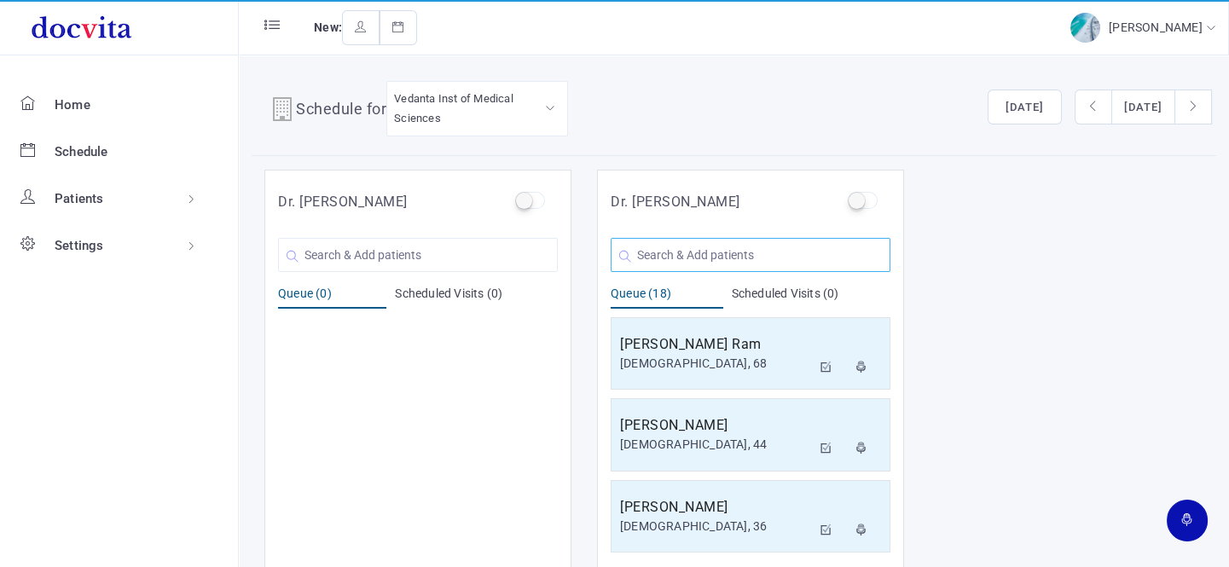
click at [680, 250] on input "text" at bounding box center [751, 255] width 280 height 34
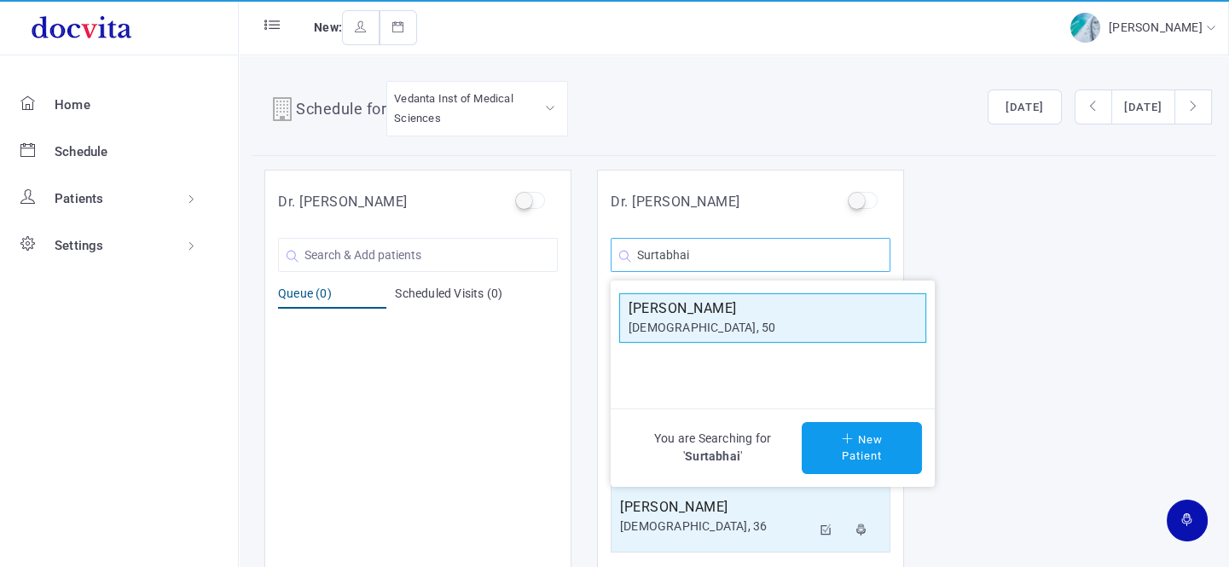
type input "Surtabhai"
click at [687, 329] on div "[DEMOGRAPHIC_DATA], 50" at bounding box center [772, 328] width 288 height 18
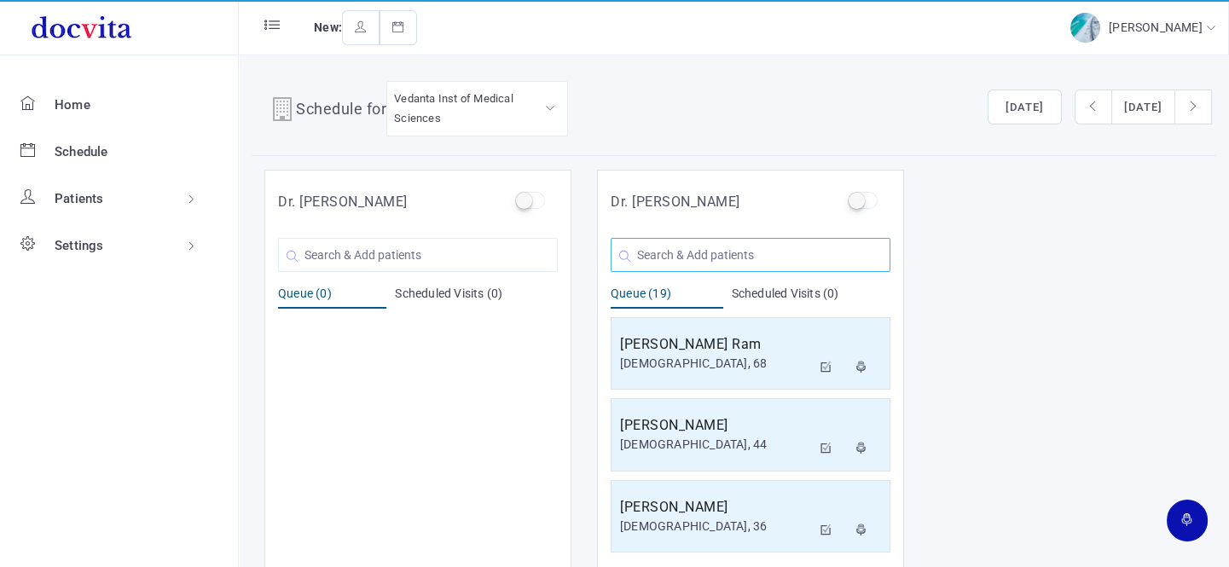
click at [714, 253] on input "text" at bounding box center [751, 255] width 280 height 34
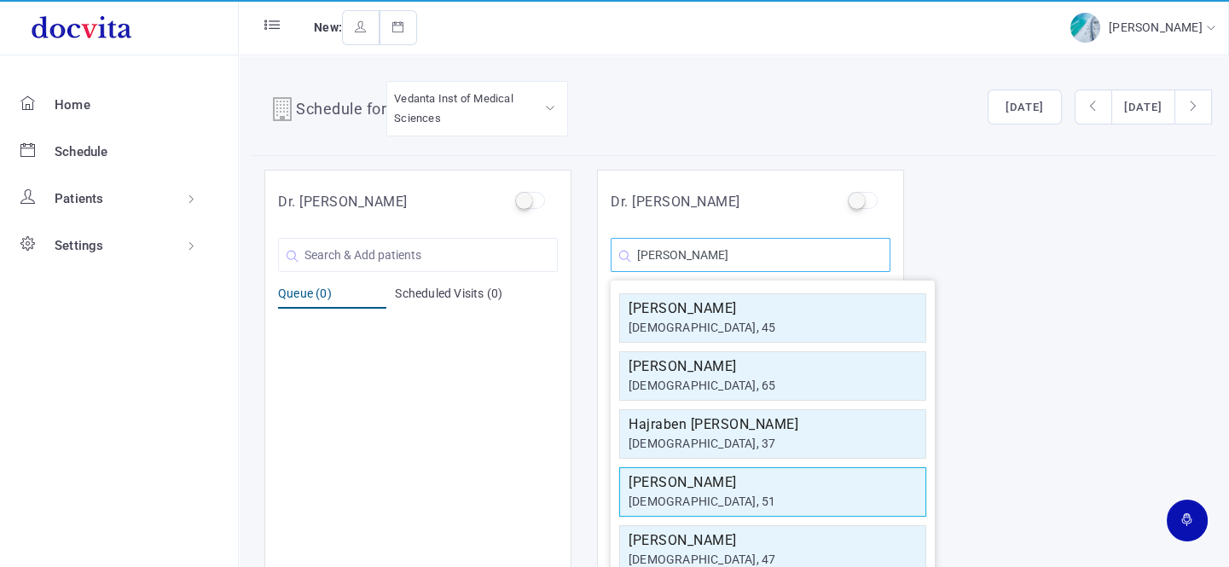
type input "[PERSON_NAME]"
click at [696, 483] on h5 "[PERSON_NAME]" at bounding box center [772, 482] width 288 height 20
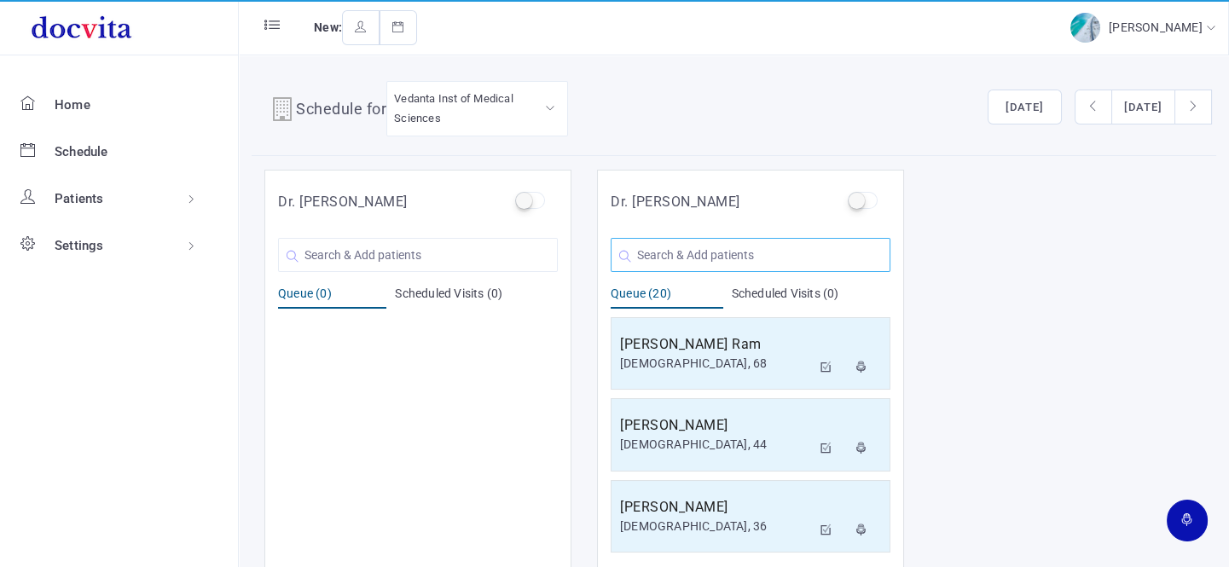
click at [702, 254] on input "text" at bounding box center [751, 255] width 280 height 34
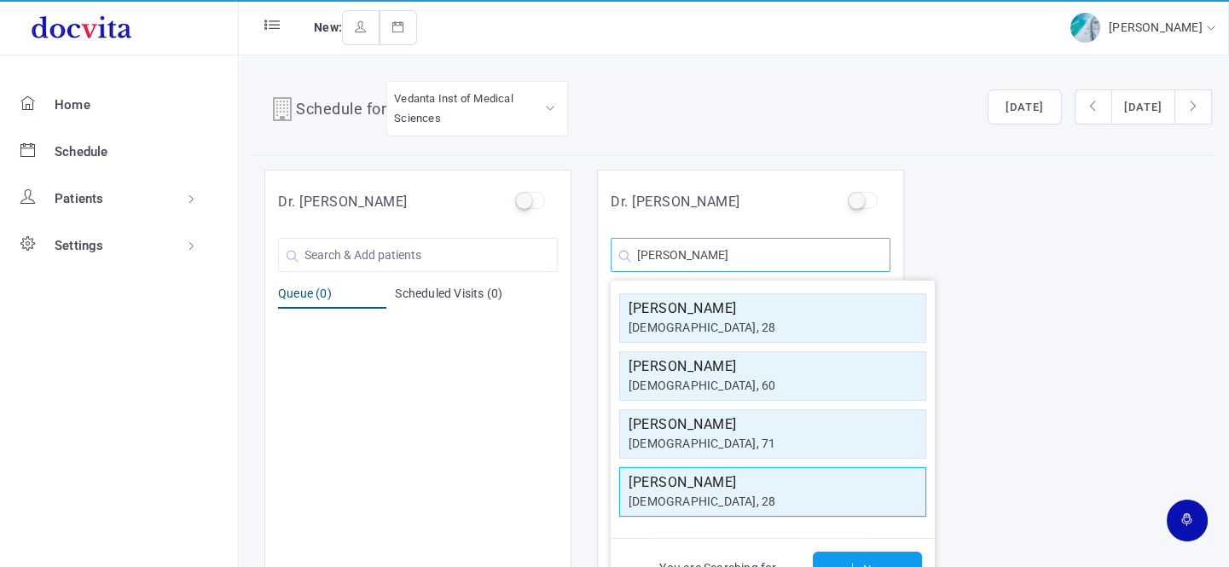
type input "[PERSON_NAME]"
click at [747, 484] on h5 "[PERSON_NAME]" at bounding box center [772, 482] width 288 height 20
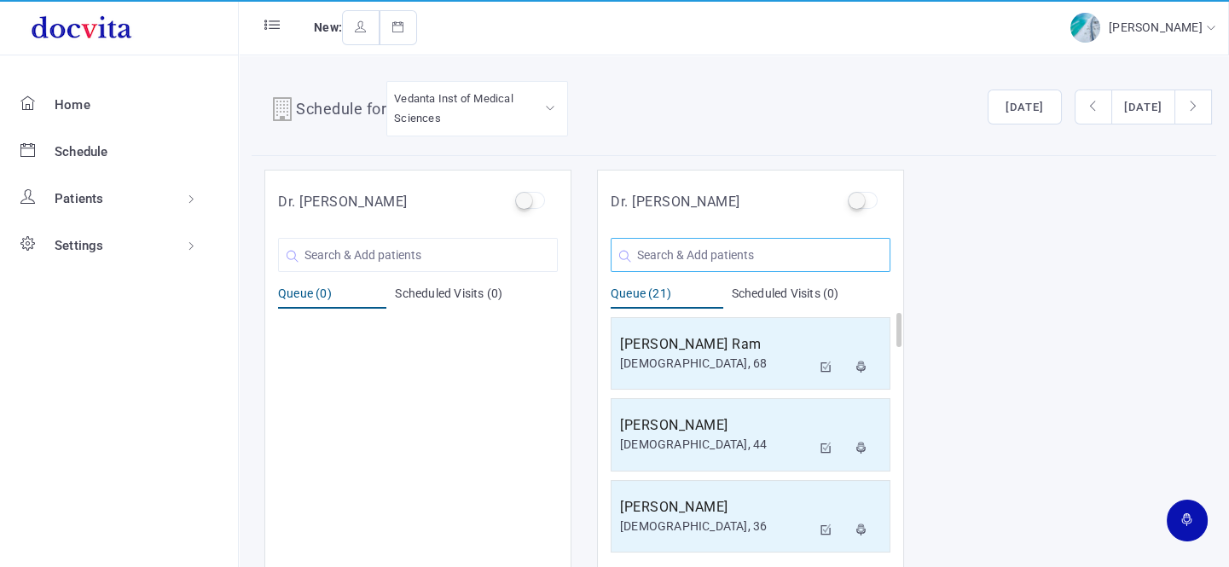
click at [690, 252] on input "text" at bounding box center [751, 255] width 280 height 34
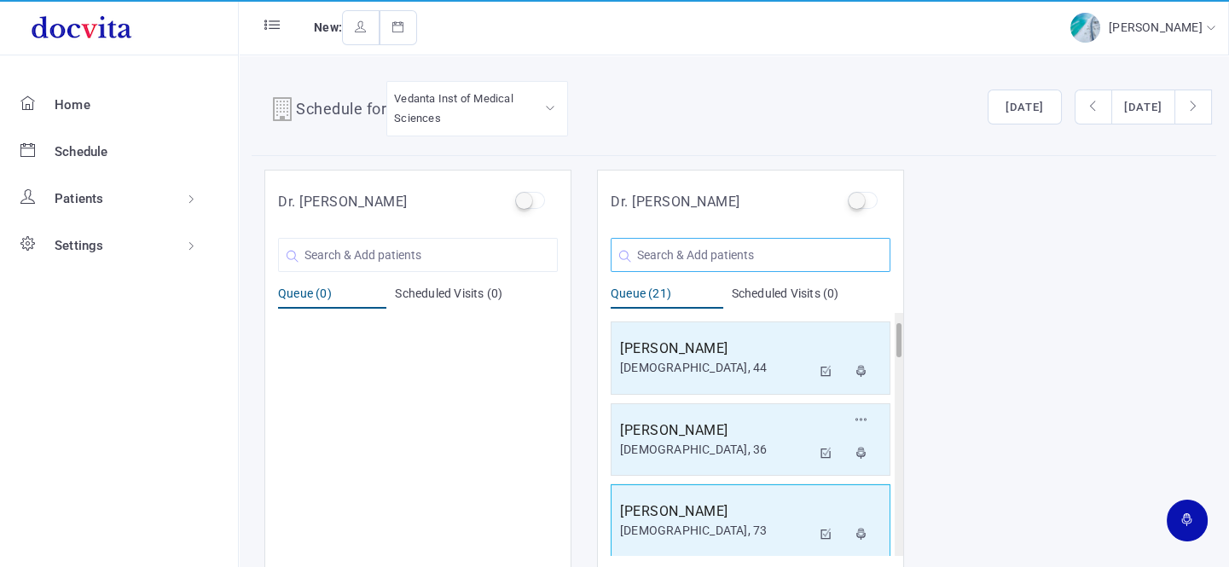
scroll to position [154, 0]
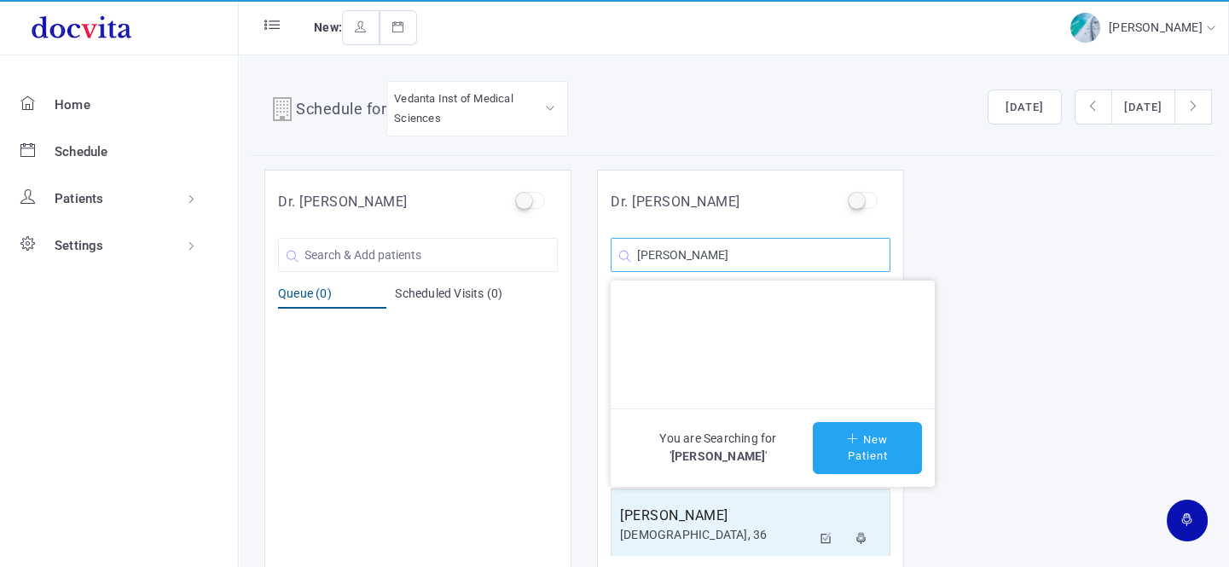
type input "[PERSON_NAME]"
click at [900, 445] on button "New Patient" at bounding box center [867, 448] width 109 height 52
type input "[PERSON_NAME]"
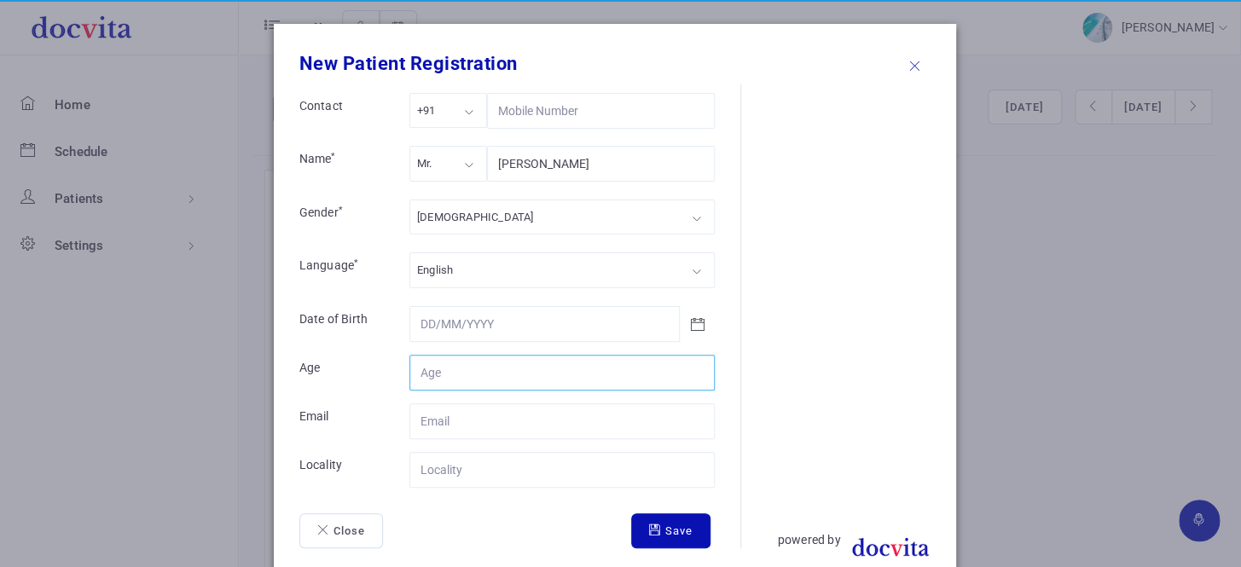
click at [460, 379] on input "Contact" at bounding box center [561, 373] width 305 height 36
type input "60"
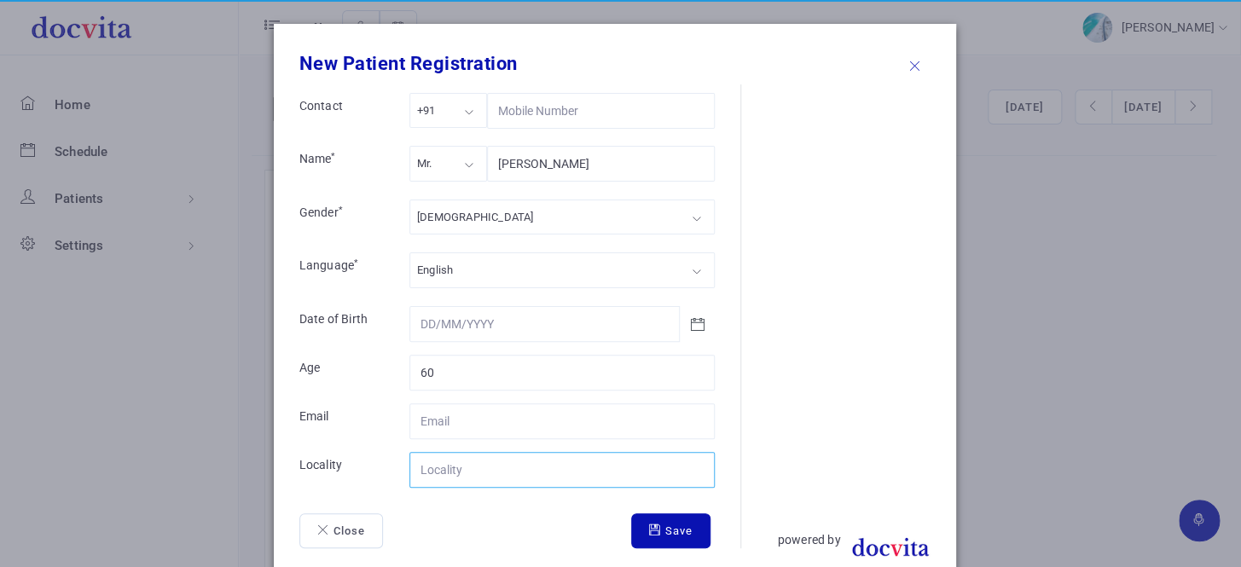
click at [426, 466] on input "Contact" at bounding box center [561, 470] width 305 height 36
type input "Amreli"
click at [654, 537] on button "Save" at bounding box center [670, 531] width 79 height 36
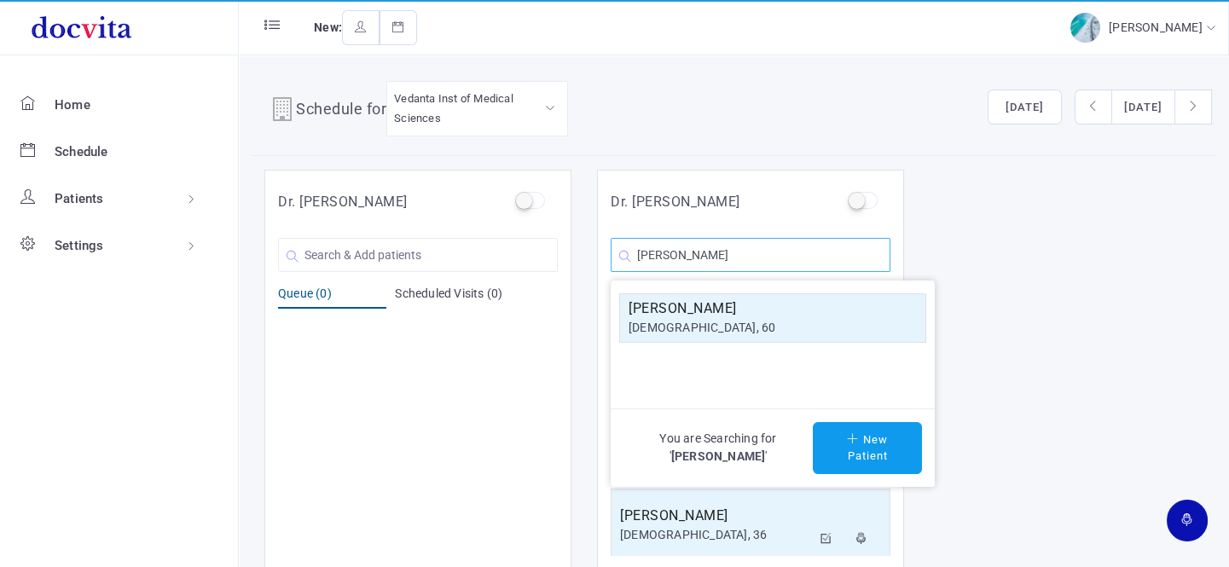
click at [829, 258] on input "[PERSON_NAME]" at bounding box center [751, 255] width 280 height 34
click at [761, 321] on div "[DEMOGRAPHIC_DATA], 60" at bounding box center [772, 328] width 288 height 18
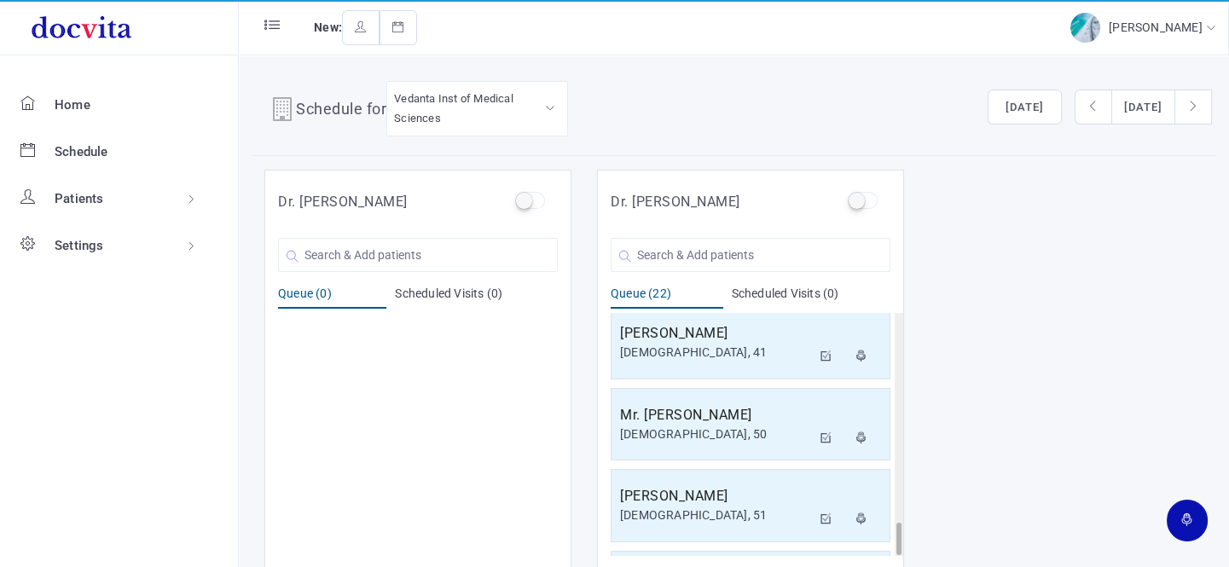
scroll to position [1544, 0]
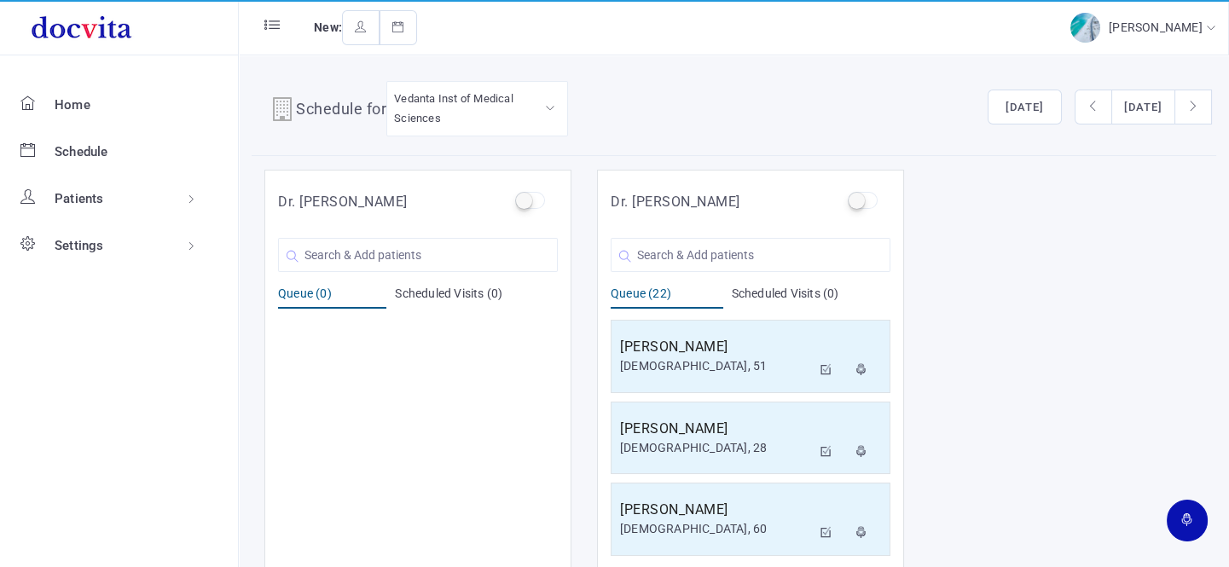
click at [723, 233] on div "[PERSON_NAME] [DEMOGRAPHIC_DATA], 60 You are Searching for ' ' New Patient" at bounding box center [751, 250] width 280 height 43
click at [714, 251] on input "text" at bounding box center [751, 255] width 280 height 34
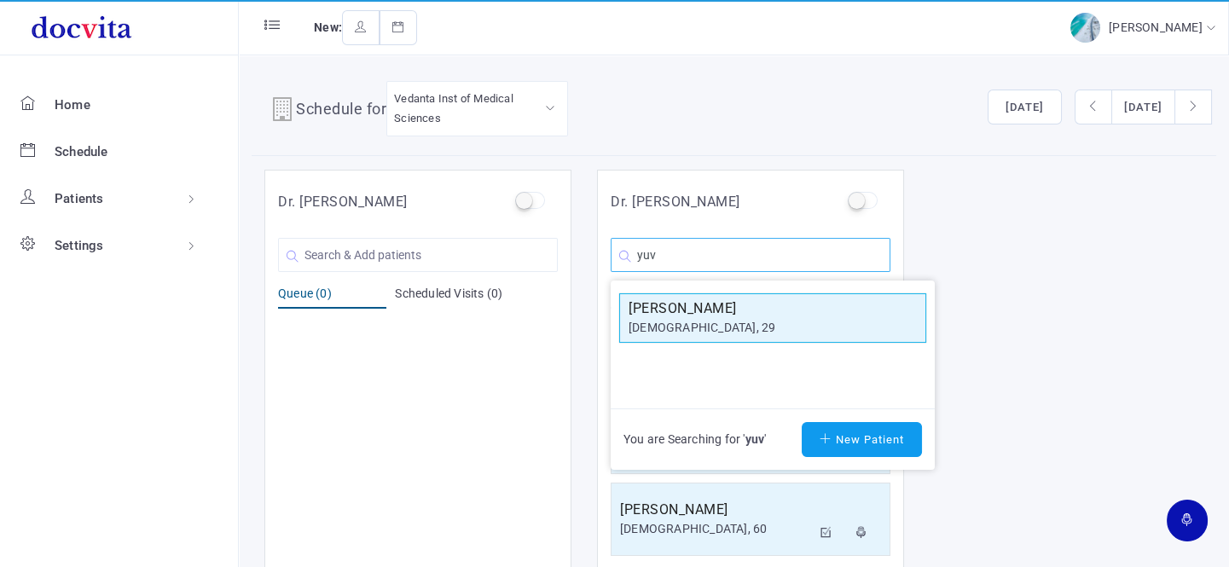
type input "yuv"
click at [706, 330] on div "[DEMOGRAPHIC_DATA], 29" at bounding box center [772, 328] width 288 height 18
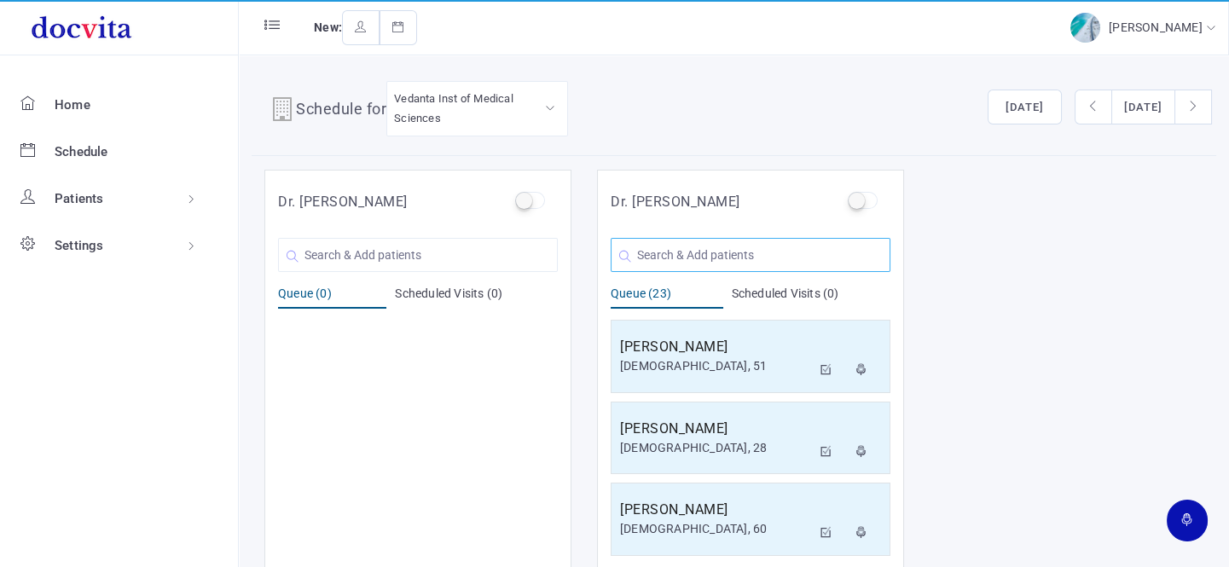
click at [681, 253] on input "text" at bounding box center [751, 255] width 280 height 34
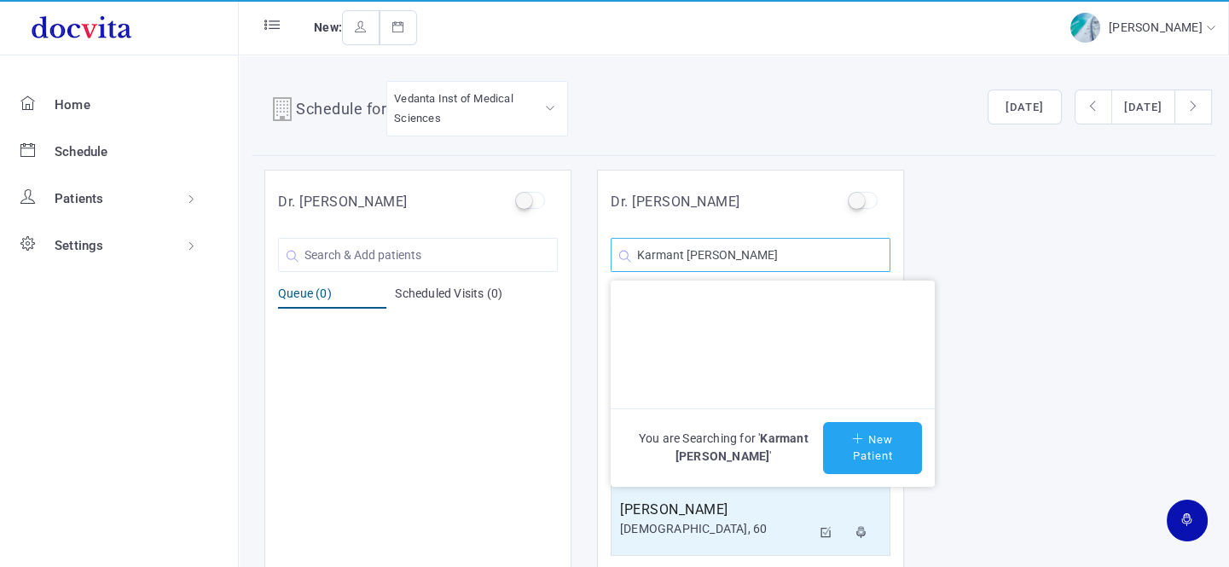
type input "Karmant [PERSON_NAME]"
click at [854, 423] on button "New Patient" at bounding box center [872, 448] width 99 height 52
type input "Karmant [PERSON_NAME]"
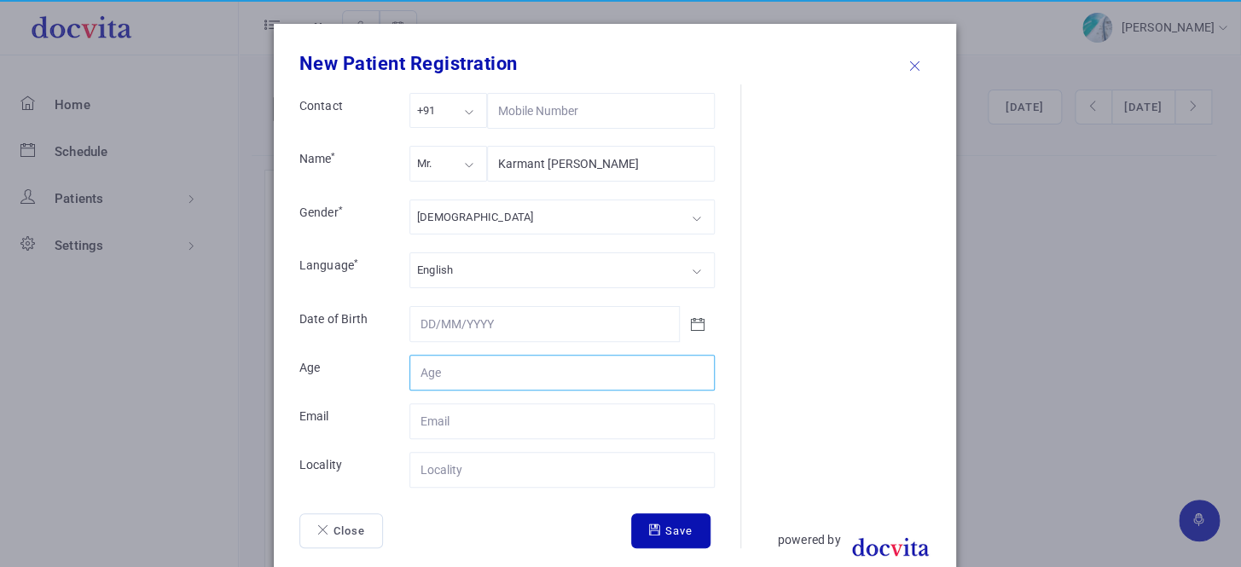
click at [470, 374] on input "Contact" at bounding box center [561, 373] width 305 height 36
type input "20"
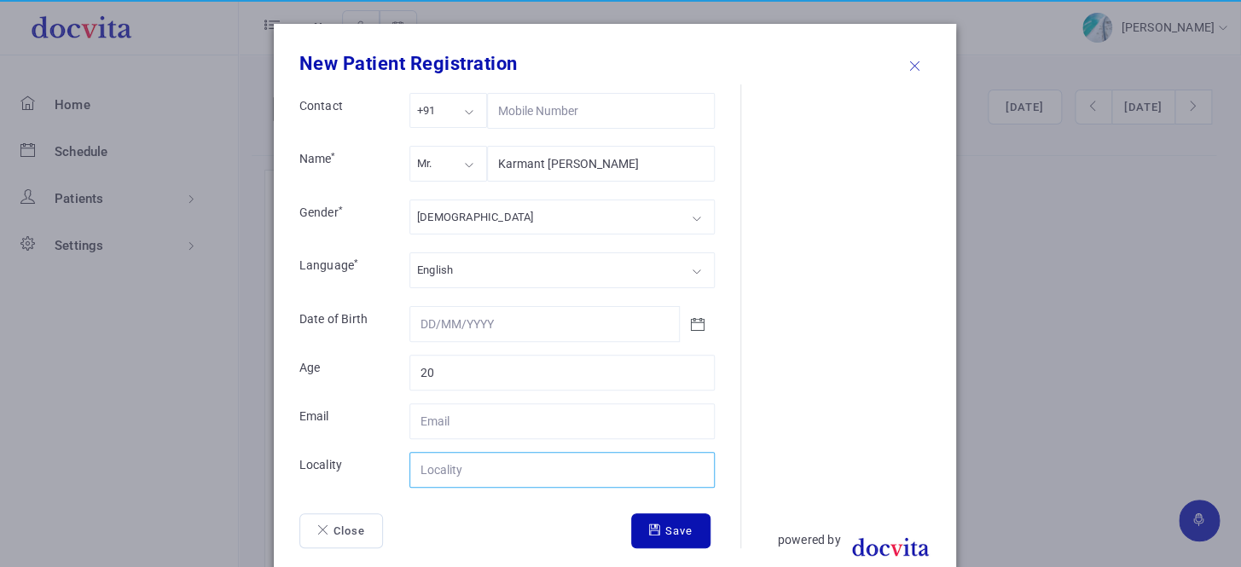
click at [462, 470] on input "Contact" at bounding box center [561, 470] width 305 height 36
type input "[GEOGRAPHIC_DATA]"
click at [649, 527] on icon "submit" at bounding box center [657, 529] width 16 height 11
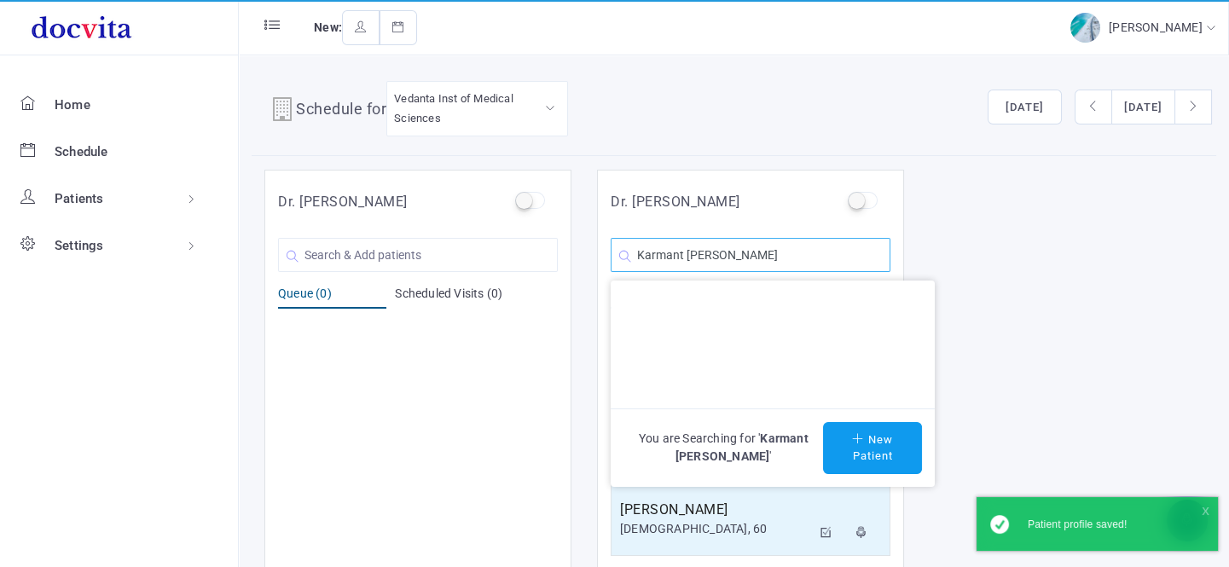
click at [794, 247] on input "Karmant [PERSON_NAME]" at bounding box center [751, 255] width 280 height 34
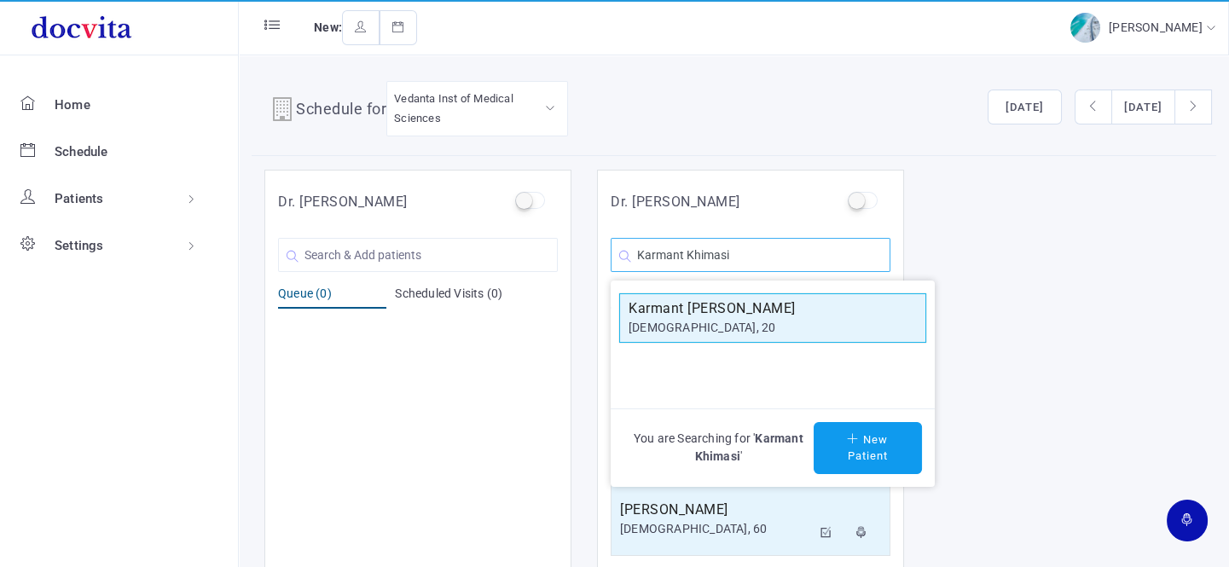
type input "Karmant Khimasi"
click at [744, 323] on div "[DEMOGRAPHIC_DATA], 20" at bounding box center [772, 328] width 288 height 18
